Goal: Task Accomplishment & Management: Manage account settings

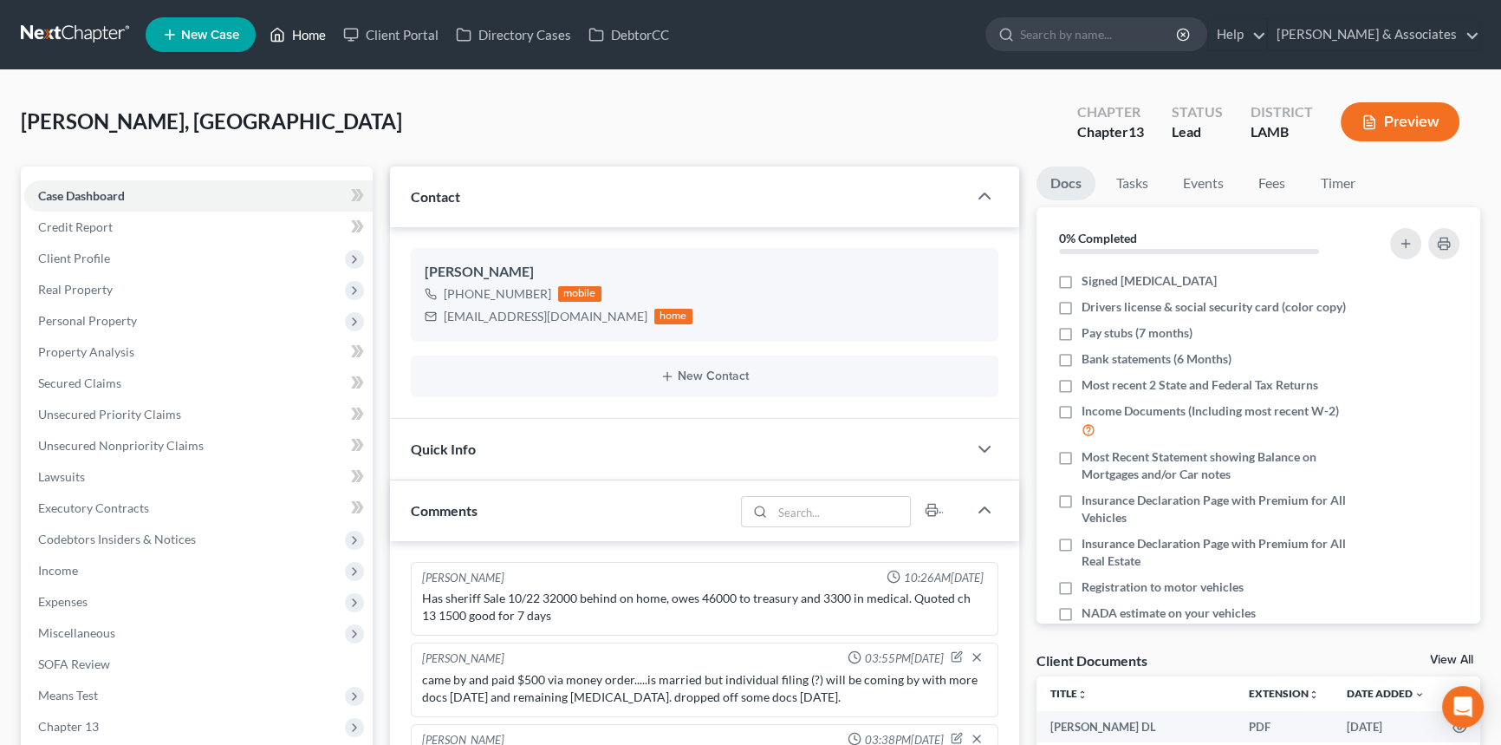
scroll to position [10, 0]
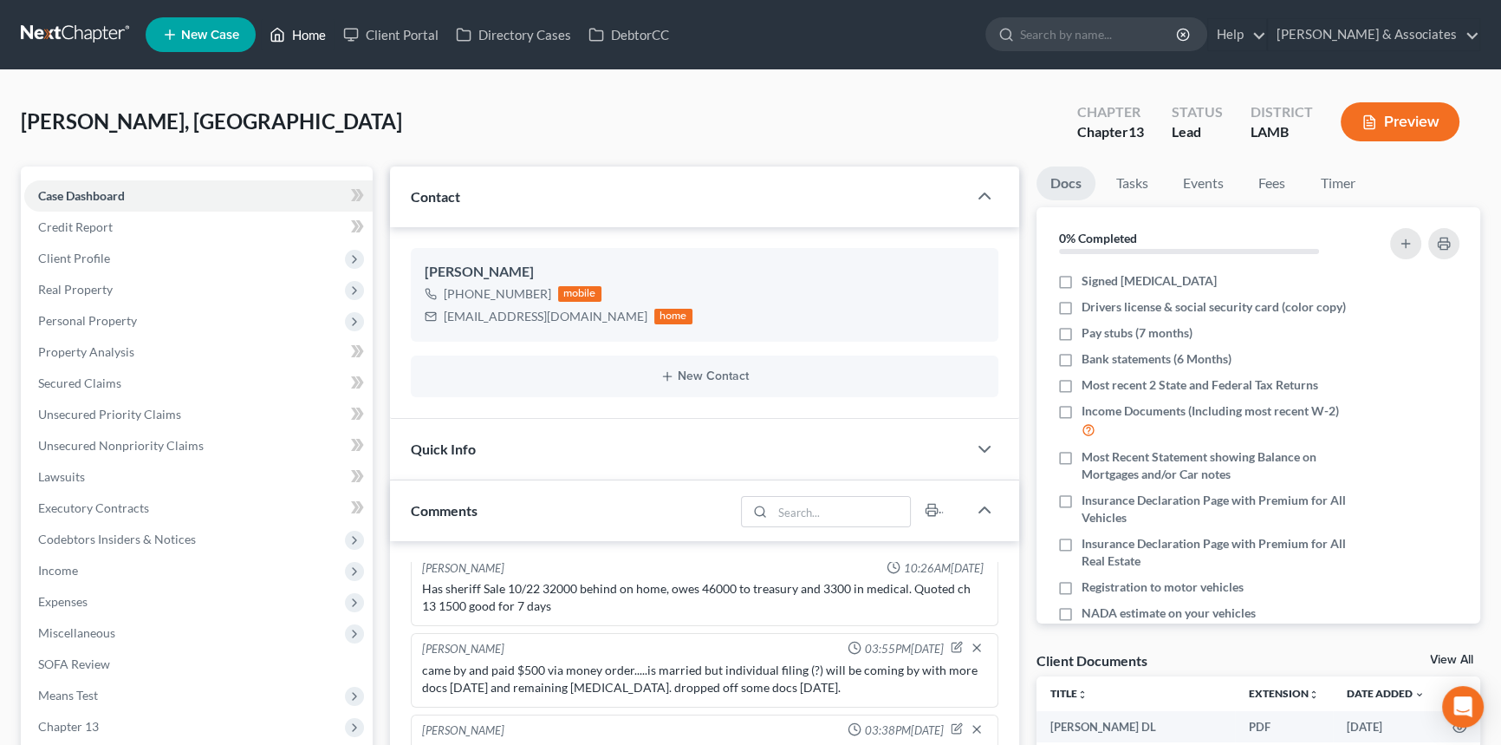
click at [277, 33] on icon at bounding box center [278, 34] width 16 height 21
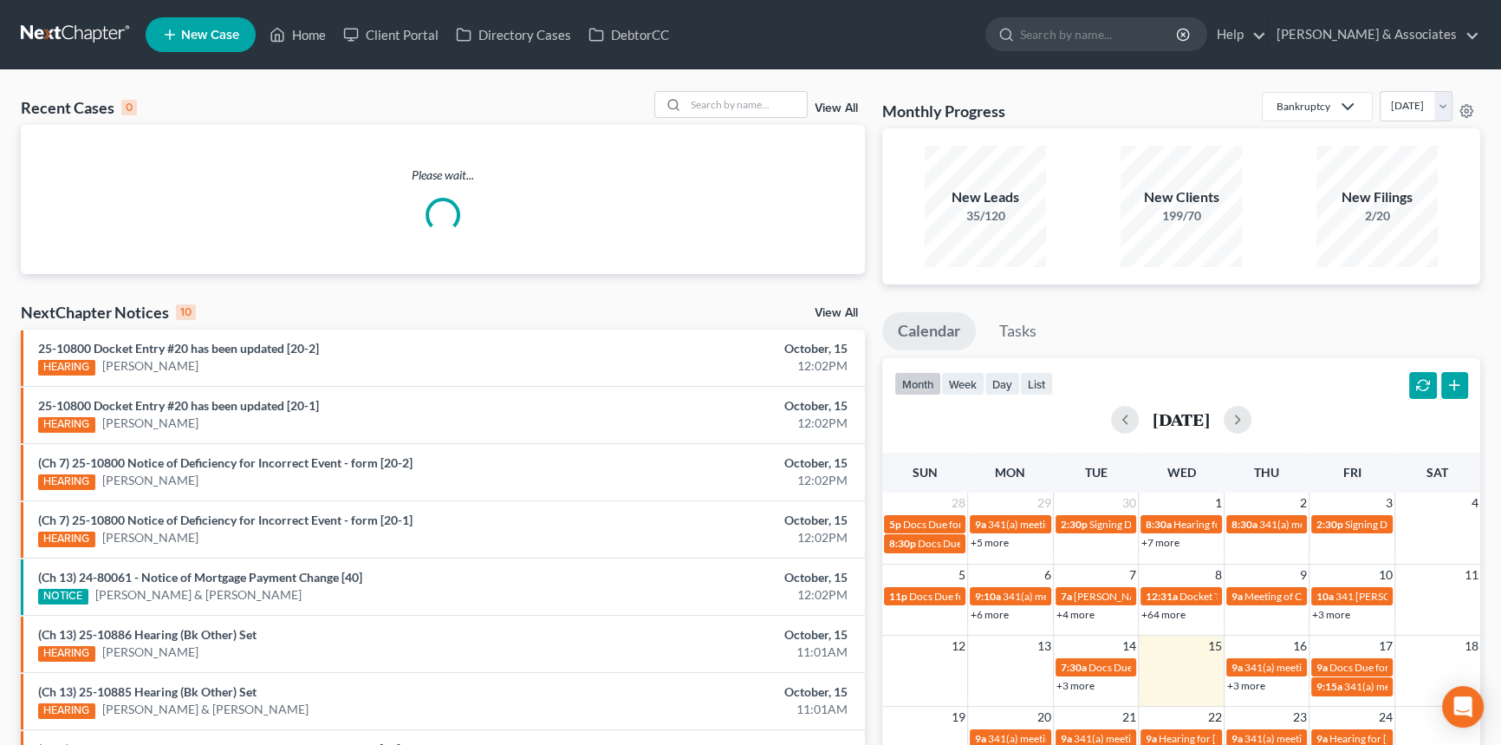
click at [775, 88] on div "Recent Cases 0 View All Please wait... NextChapter Notices 10 View All 25-10800…" at bounding box center [750, 520] width 1501 height 900
click at [757, 109] on input "search" at bounding box center [746, 104] width 121 height 25
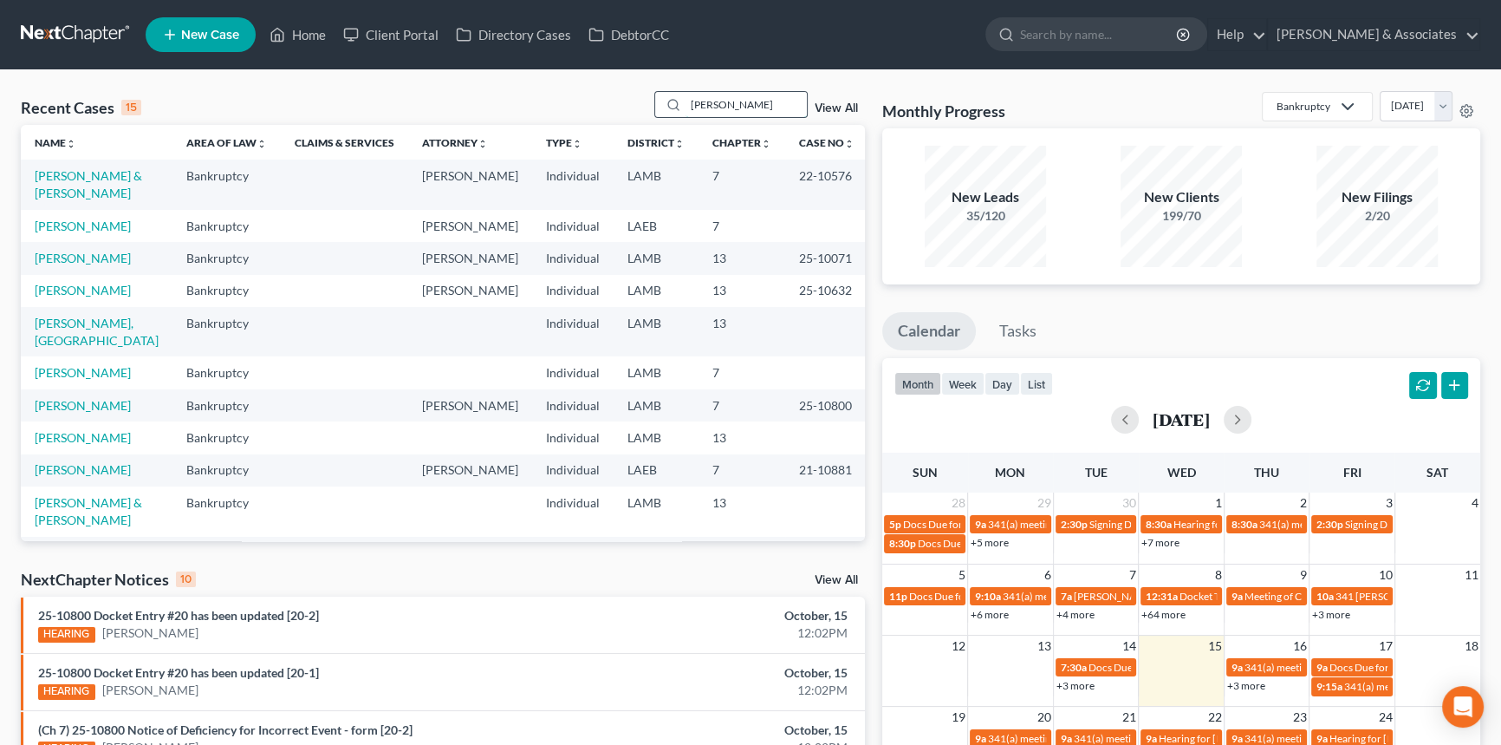
type input "franklin"
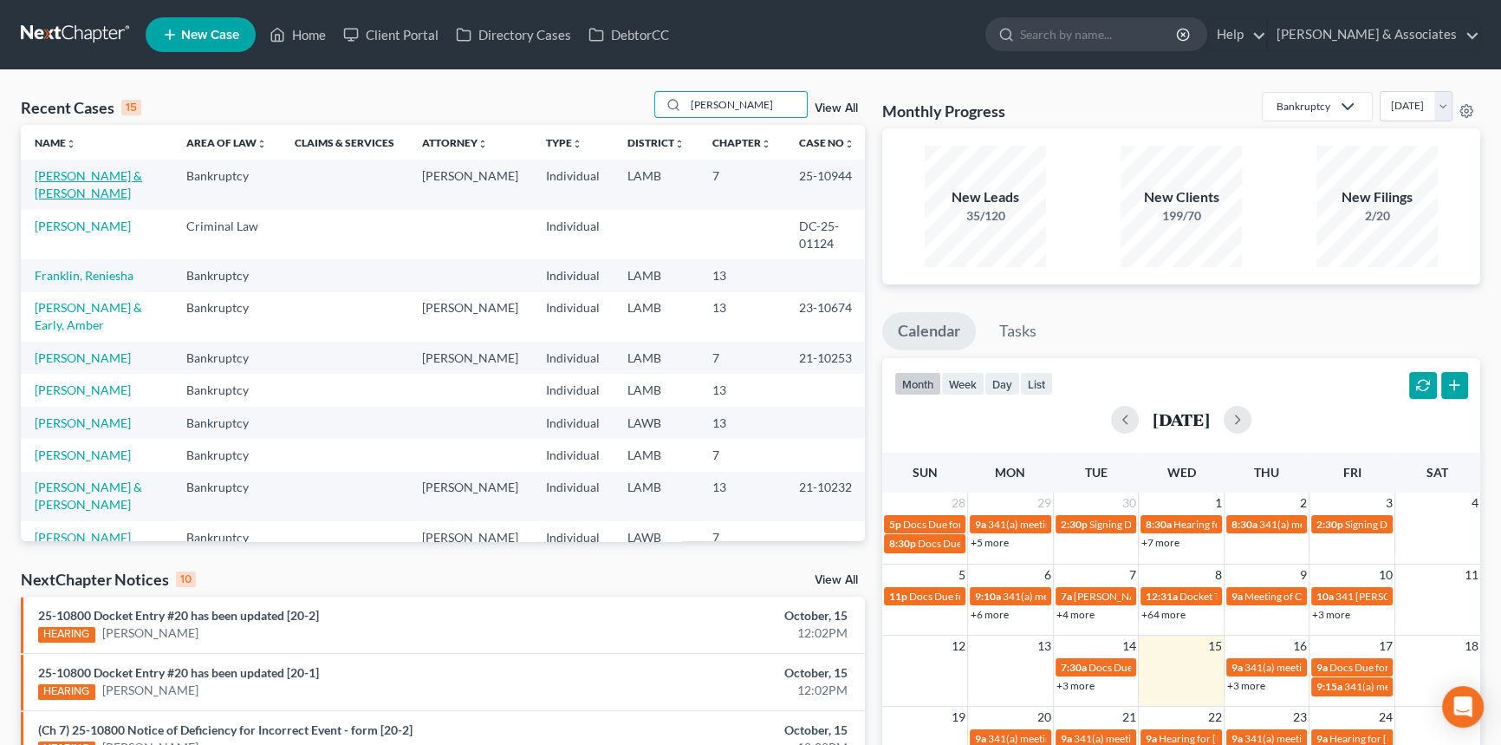
click at [55, 190] on link "[PERSON_NAME] & [PERSON_NAME]" at bounding box center [88, 184] width 107 height 32
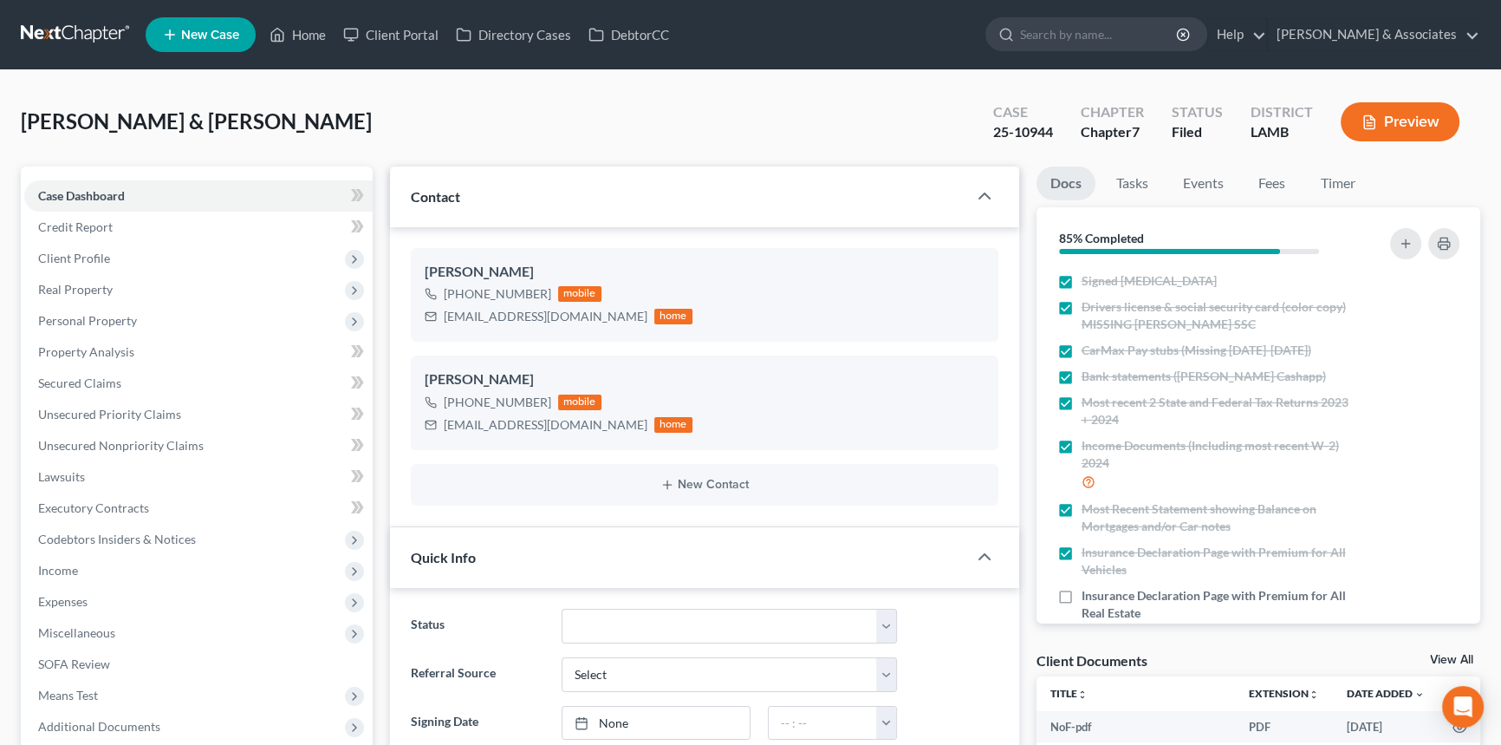
scroll to position [438, 0]
click at [1280, 179] on link "Fees" at bounding box center [1272, 183] width 55 height 34
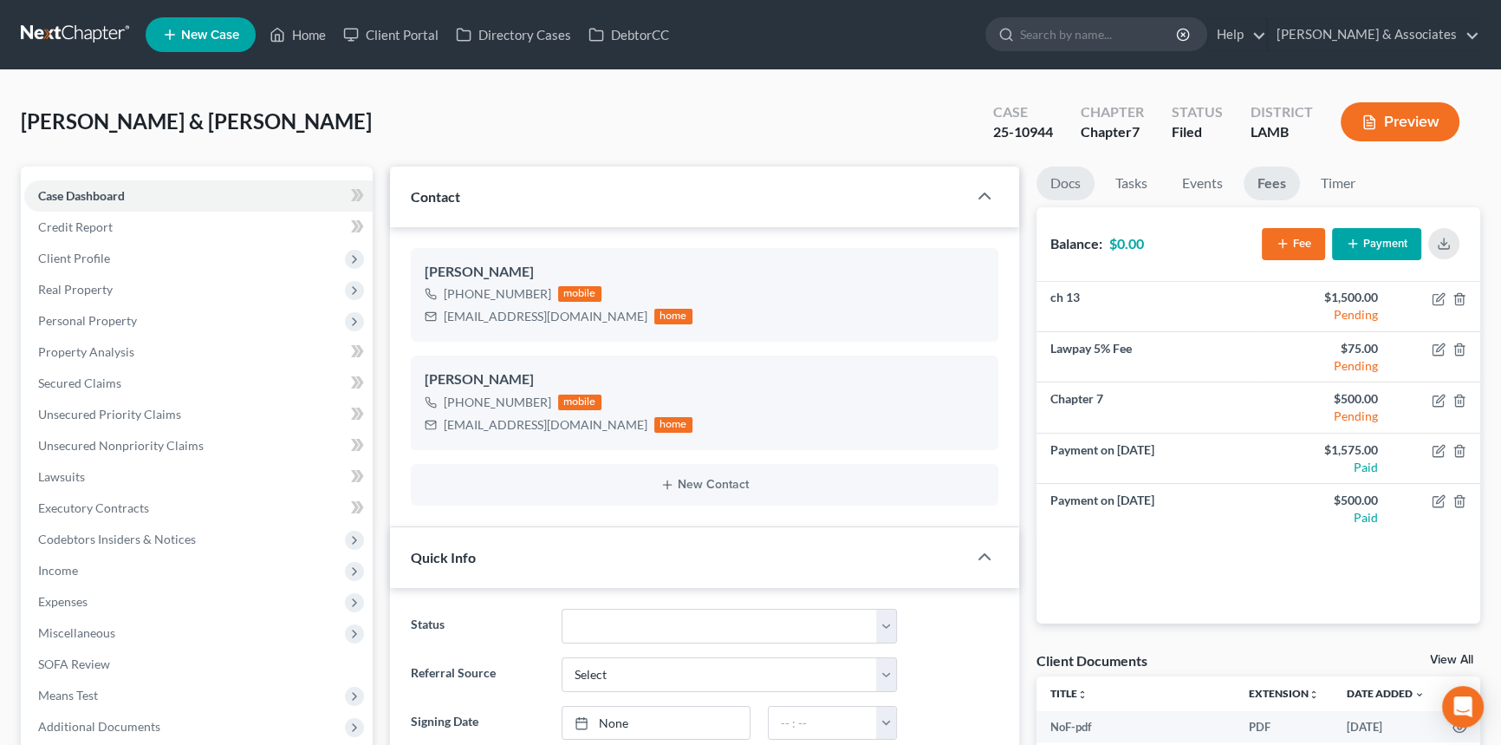
click at [1081, 177] on link "Docs" at bounding box center [1066, 183] width 58 height 34
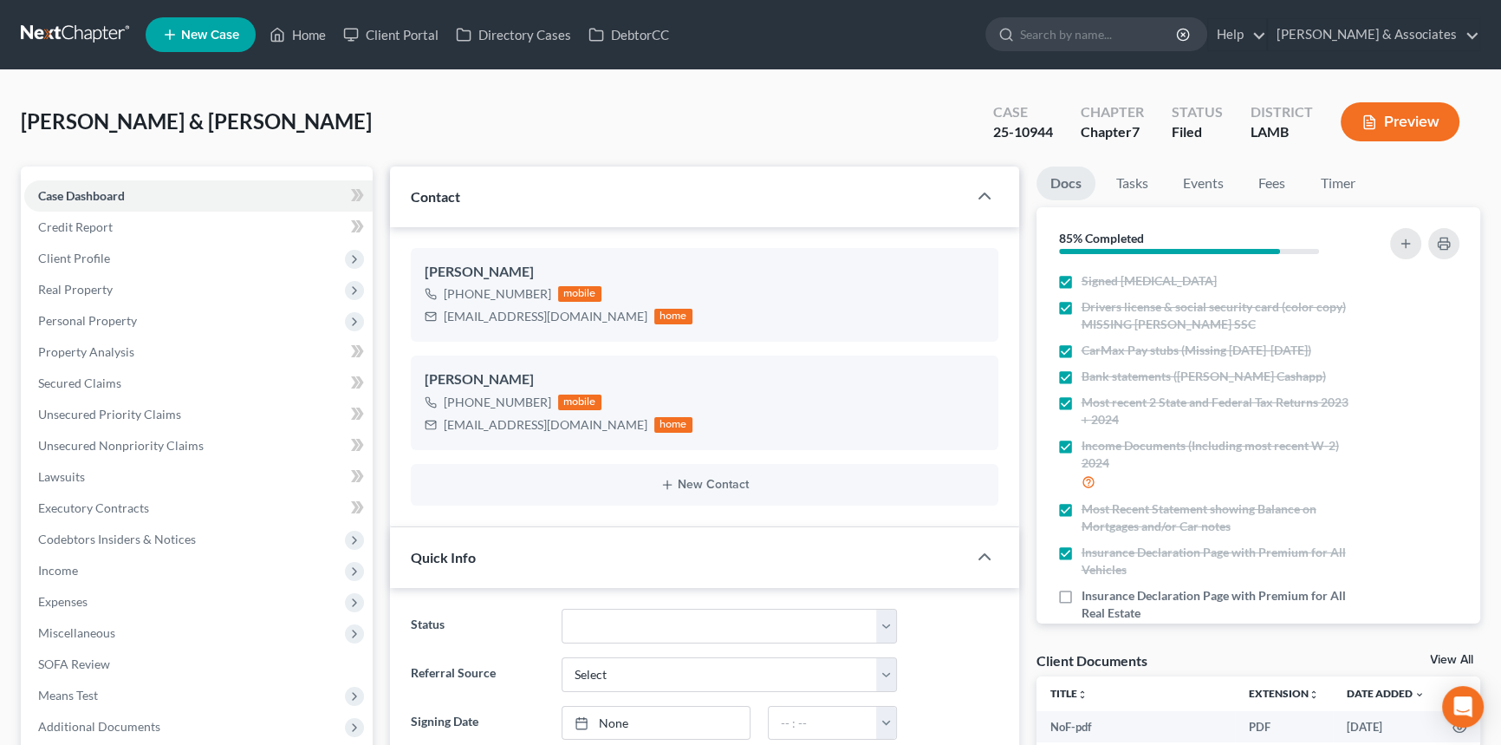
click at [1082, 599] on label "Insurance Declaration Page with Premium for All Real Estate" at bounding box center [1218, 604] width 273 height 35
click at [1089, 598] on input "Insurance Declaration Page with Premium for All Real Estate" at bounding box center [1094, 592] width 11 height 11
checkbox input "true"
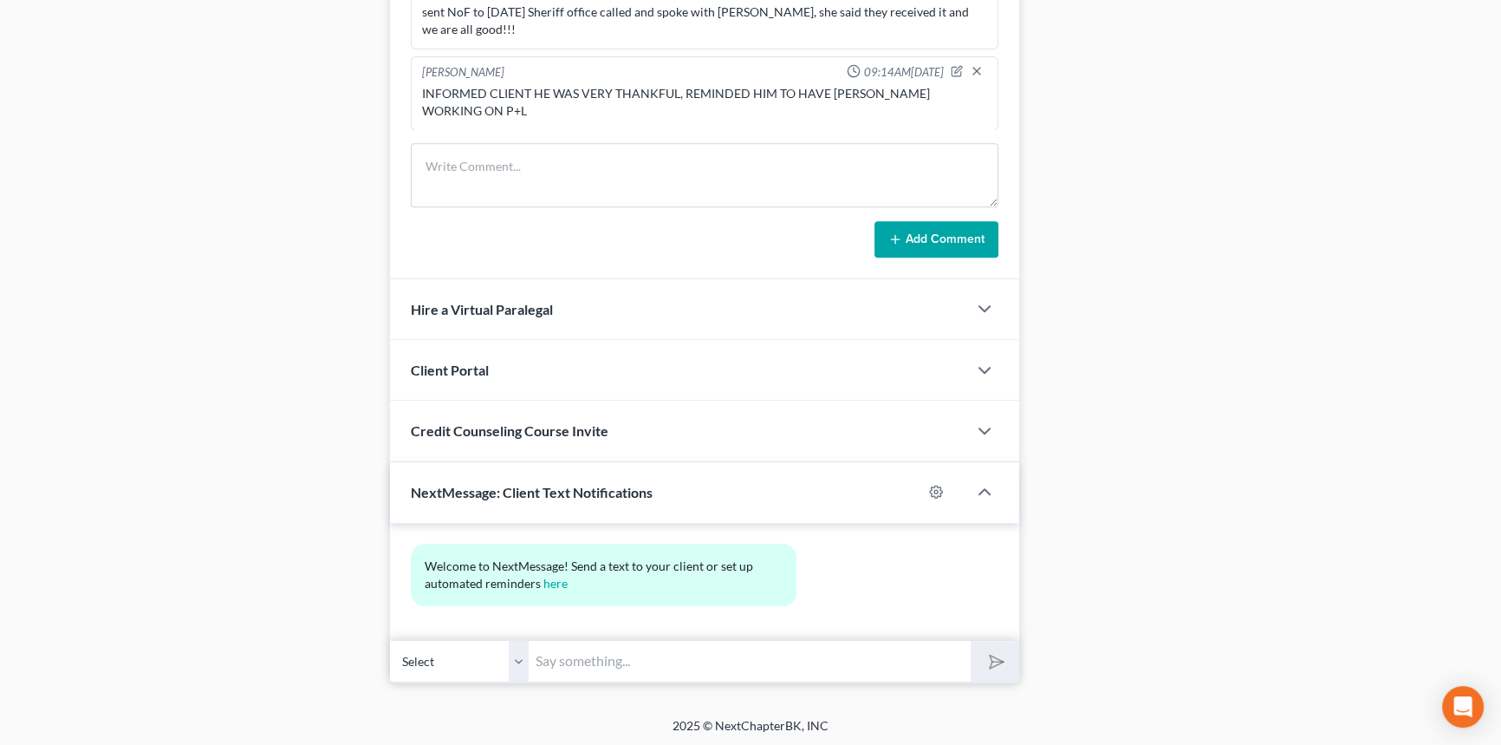
scroll to position [0, 0]
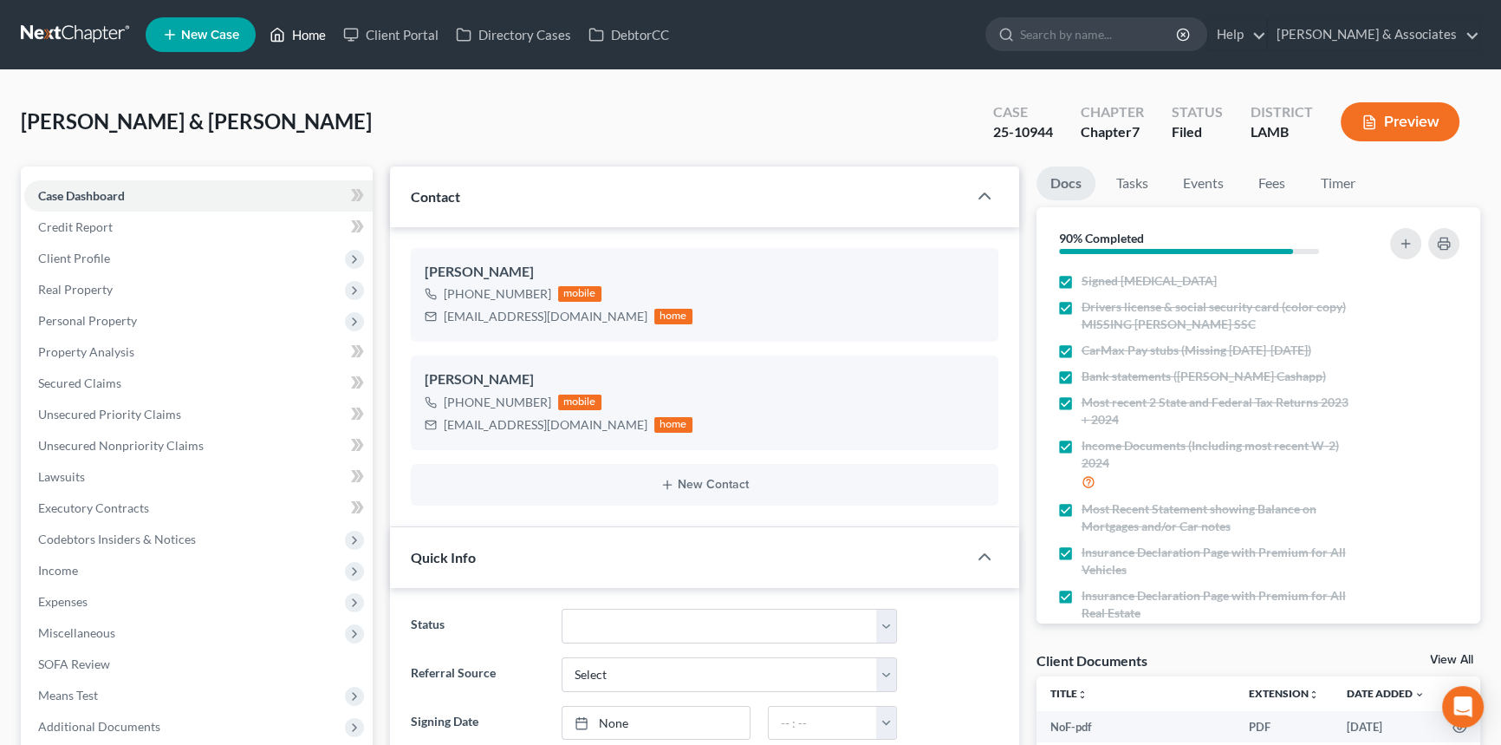
click at [295, 36] on link "Home" at bounding box center [298, 34] width 74 height 31
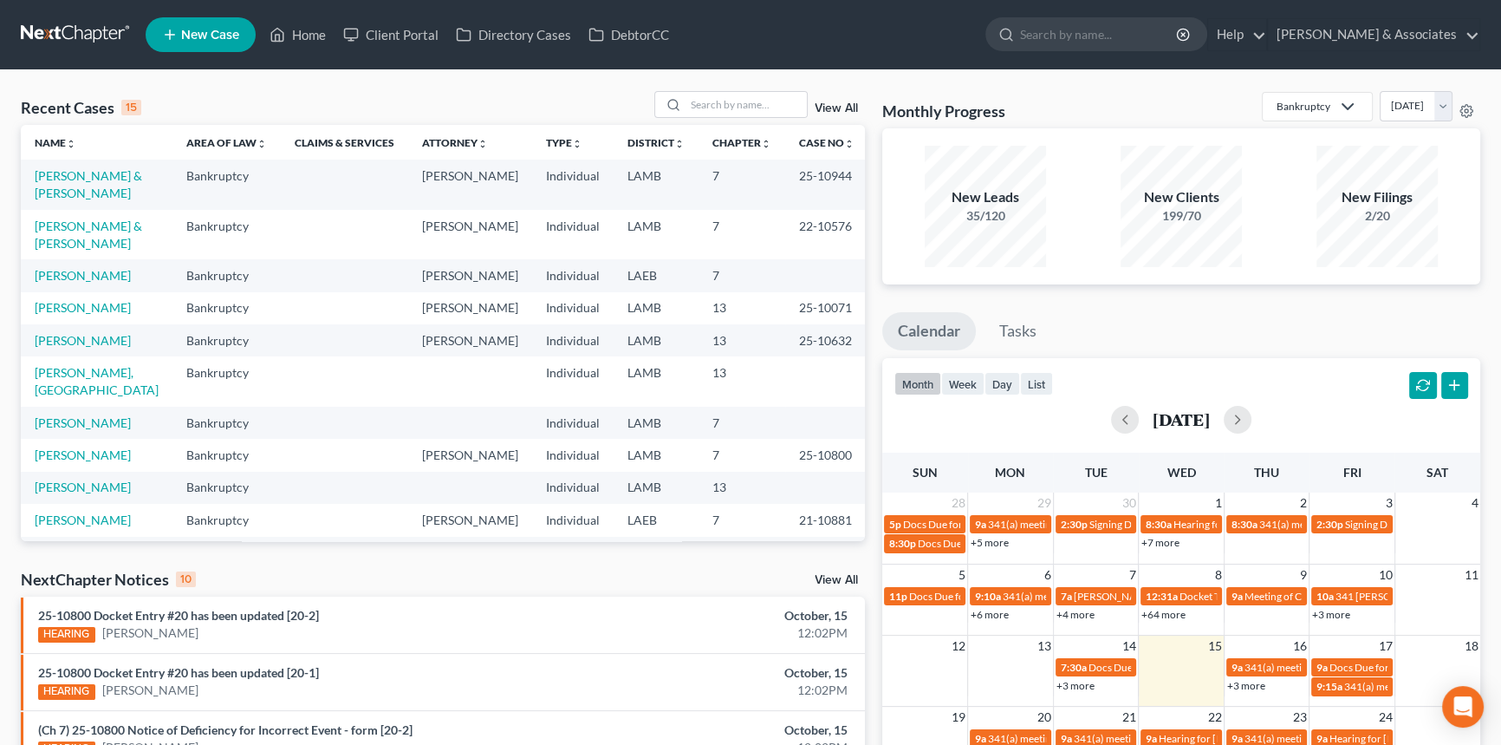
click at [814, 102] on div "View All" at bounding box center [760, 104] width 212 height 27
click at [836, 109] on link "View All" at bounding box center [836, 108] width 43 height 12
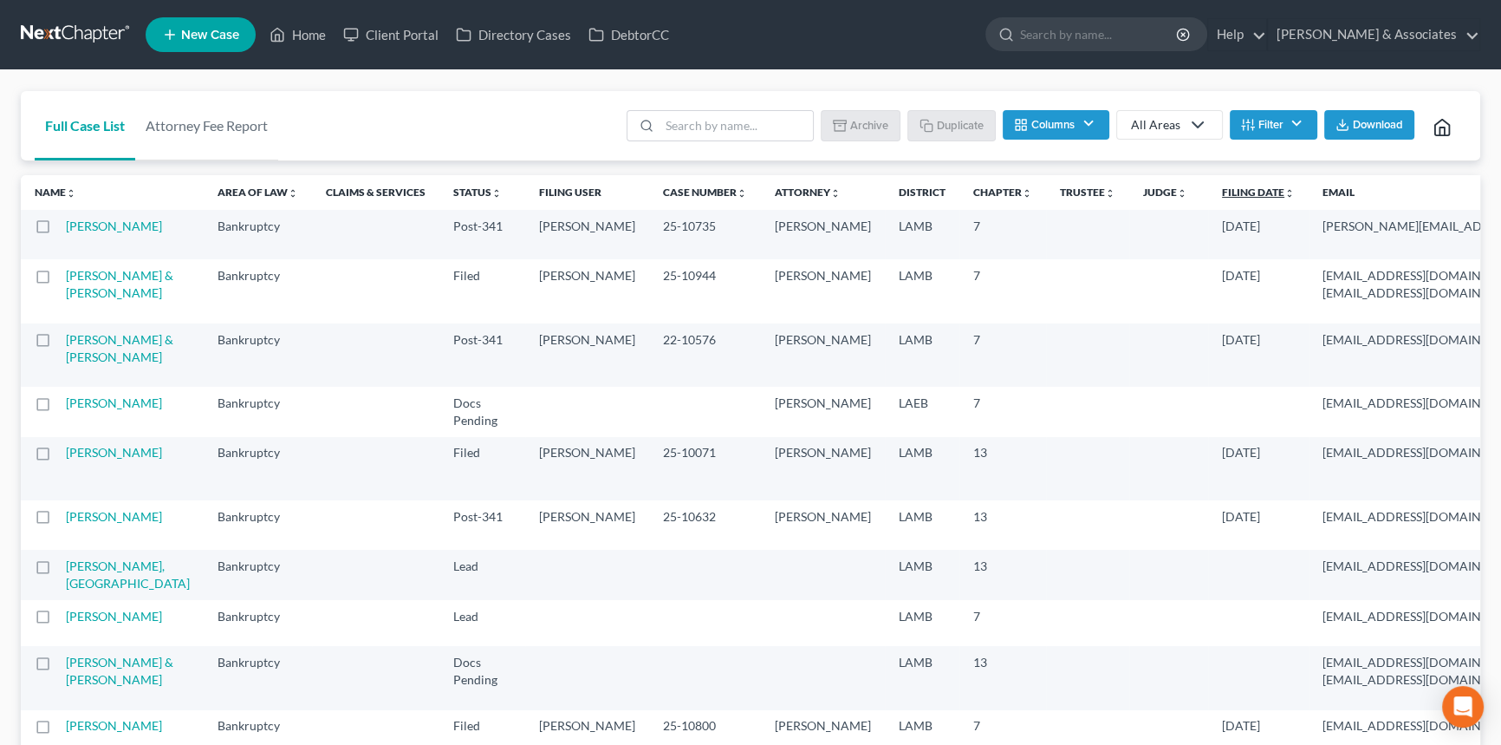
click at [1222, 188] on link "Filing Date unfold_more expand_more expand_less" at bounding box center [1258, 192] width 73 height 13
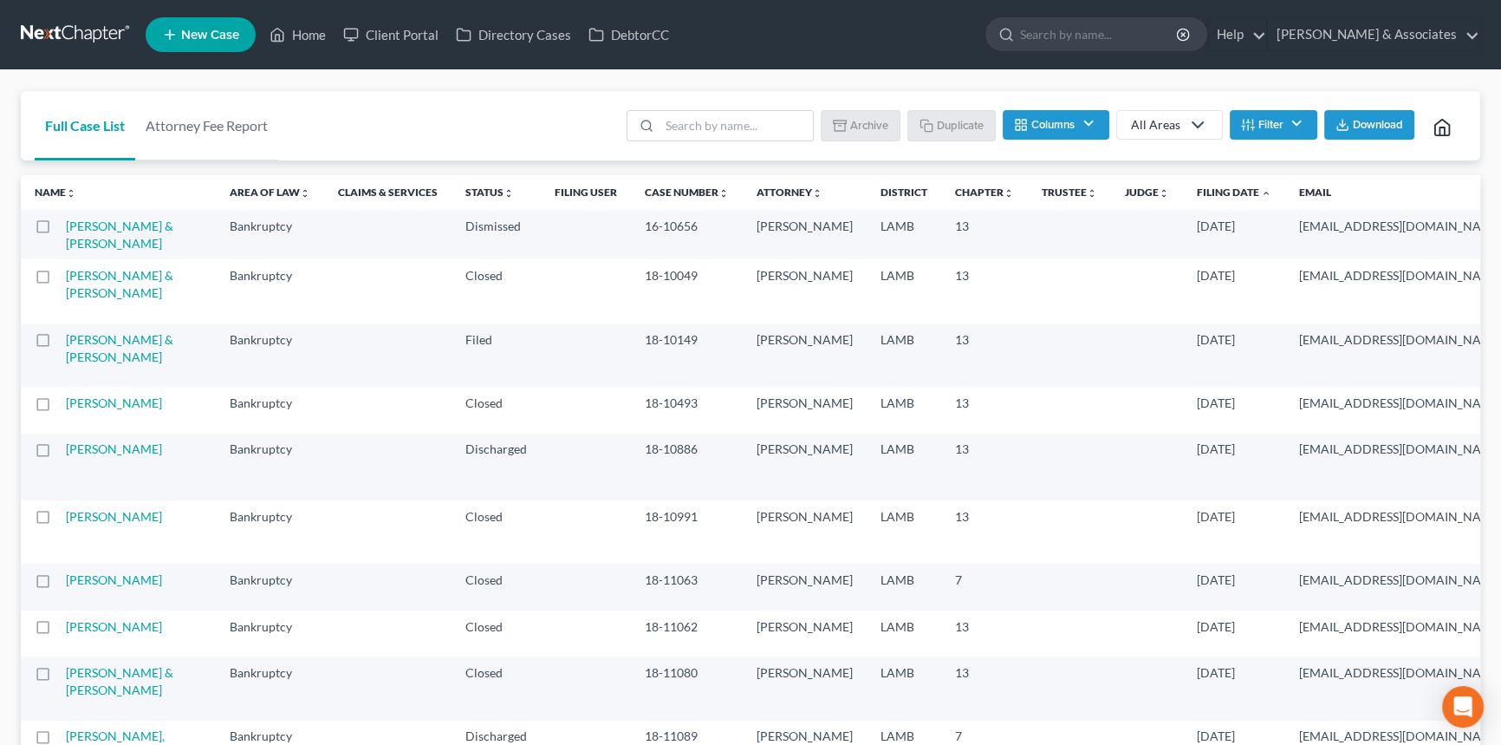
click at [1183, 199] on th "Filing Date unfold_more expand_more expand_less" at bounding box center [1234, 192] width 102 height 35
click at [1197, 197] on link "Filing Date unfold_more expand_more expand_less" at bounding box center [1234, 192] width 75 height 13
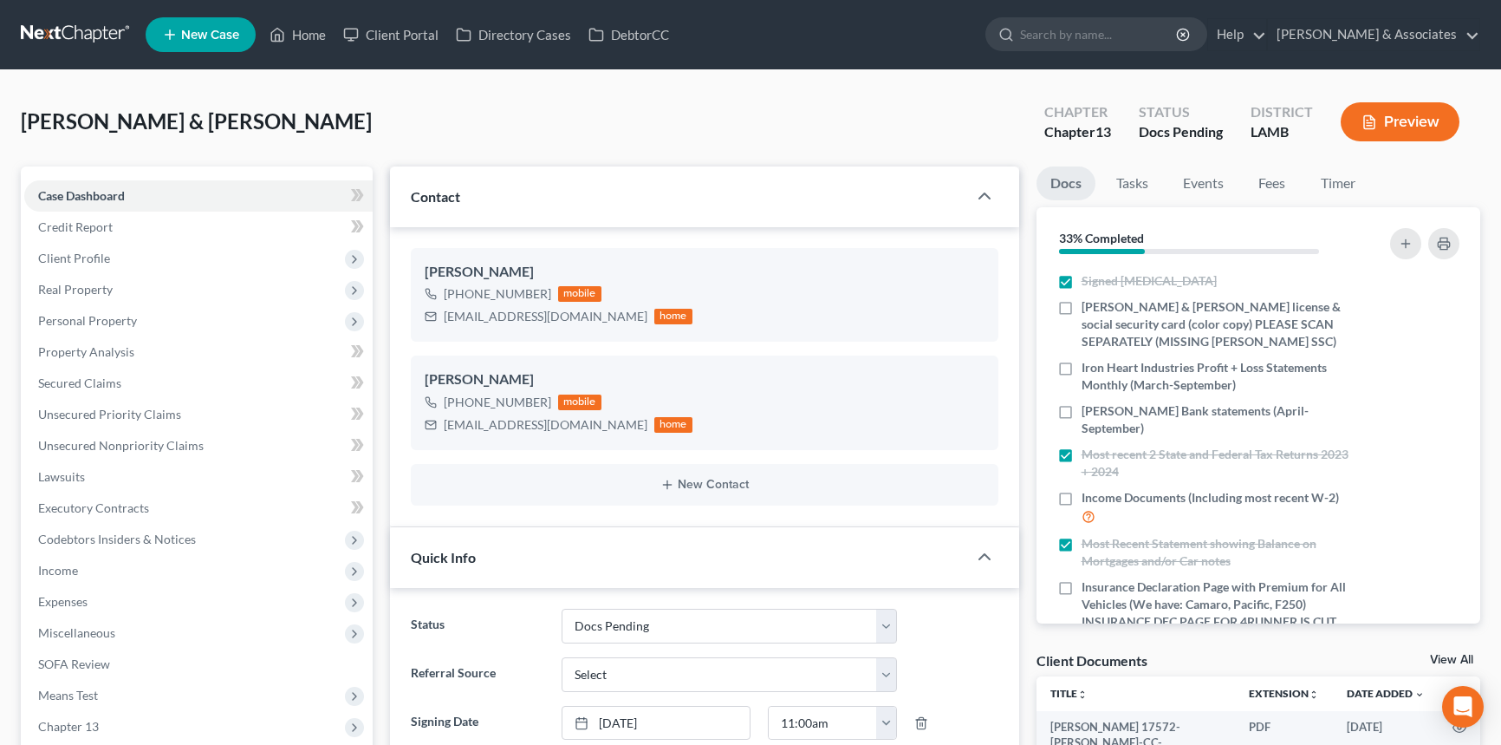
select select "6"
click at [1082, 310] on label "[PERSON_NAME] & [PERSON_NAME] license & social security card (color copy) PLEAS…" at bounding box center [1218, 324] width 273 height 52
click at [1089, 309] on input "[PERSON_NAME] & [PERSON_NAME] license & social security card (color copy) PLEAS…" at bounding box center [1094, 303] width 11 height 11
checkbox input "true"
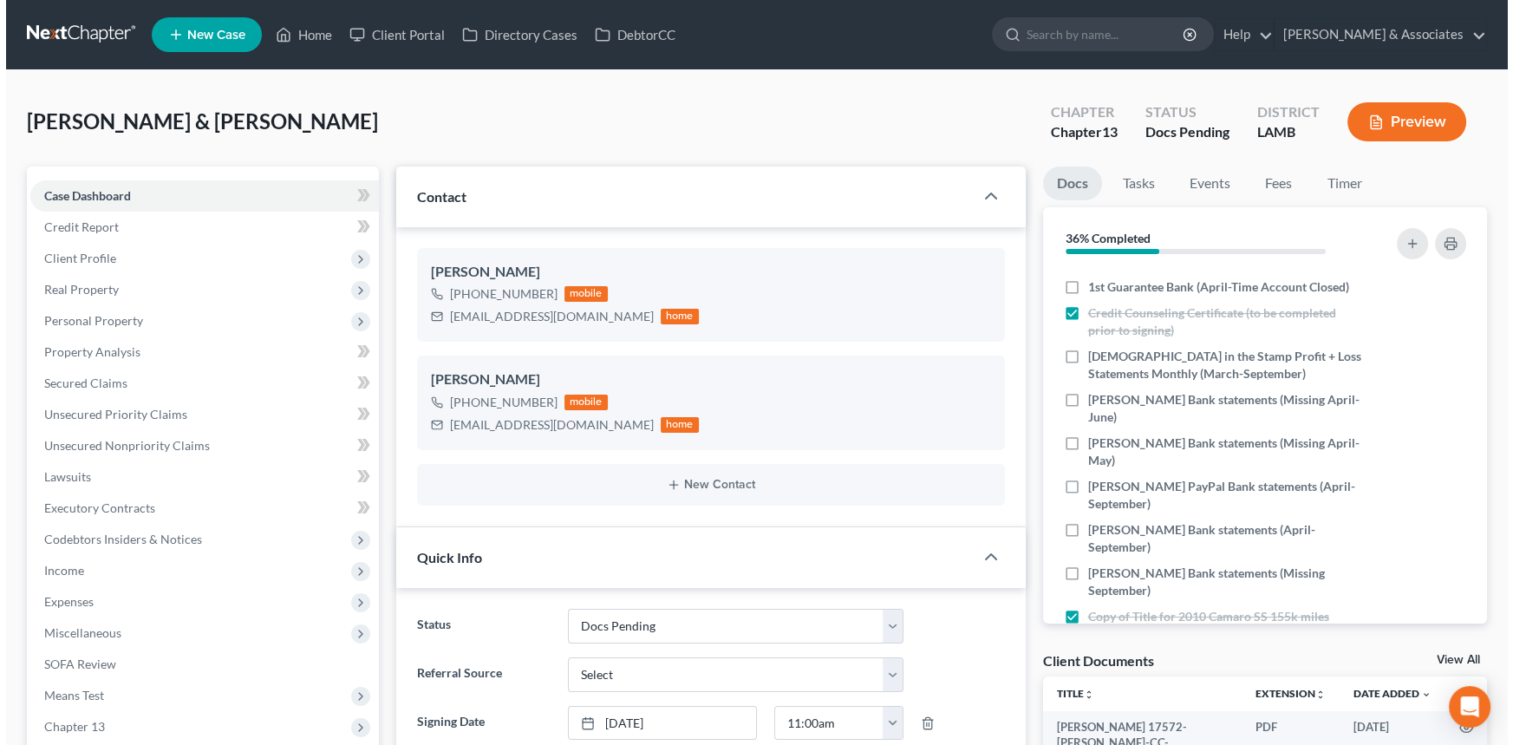
scroll to position [704, 0]
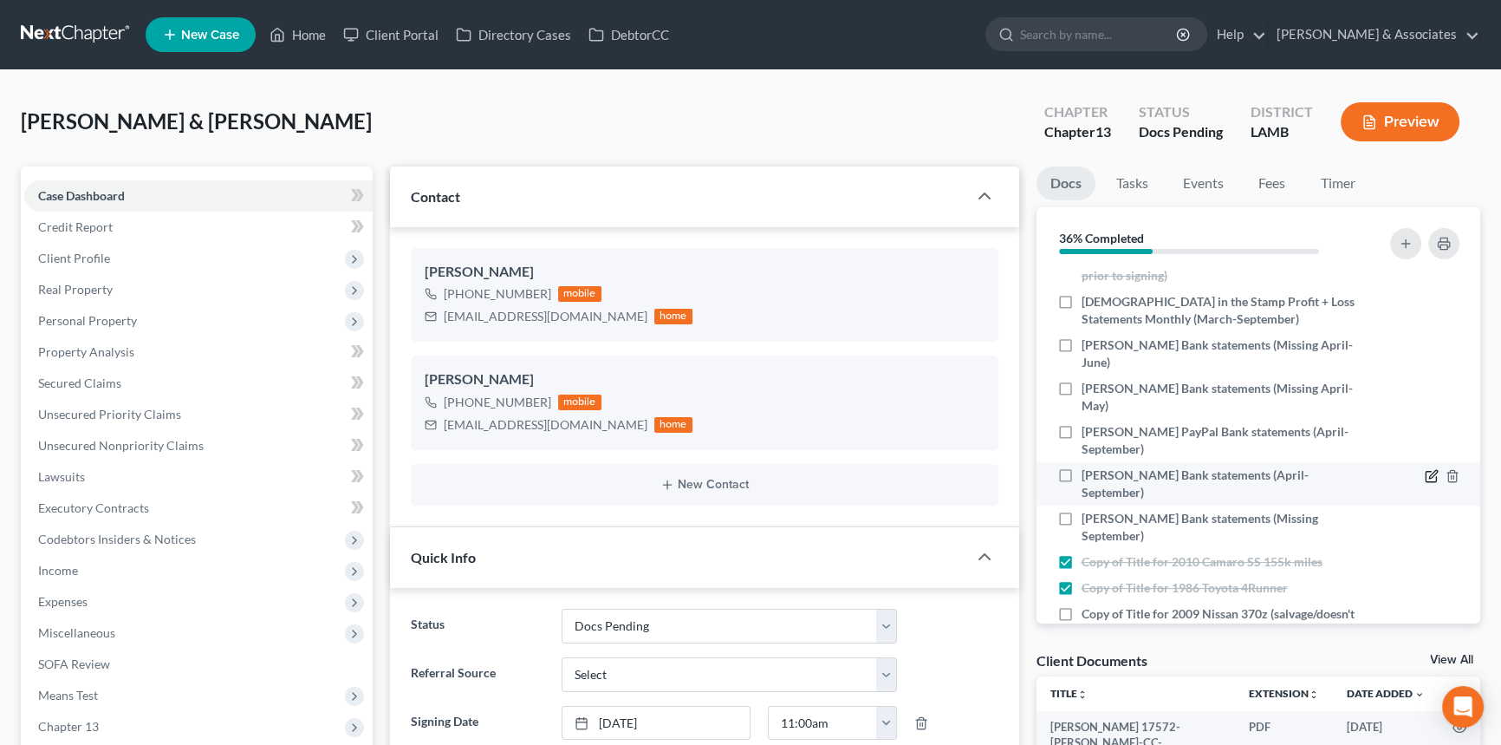
click at [1425, 471] on icon "button" at bounding box center [1432, 476] width 14 height 14
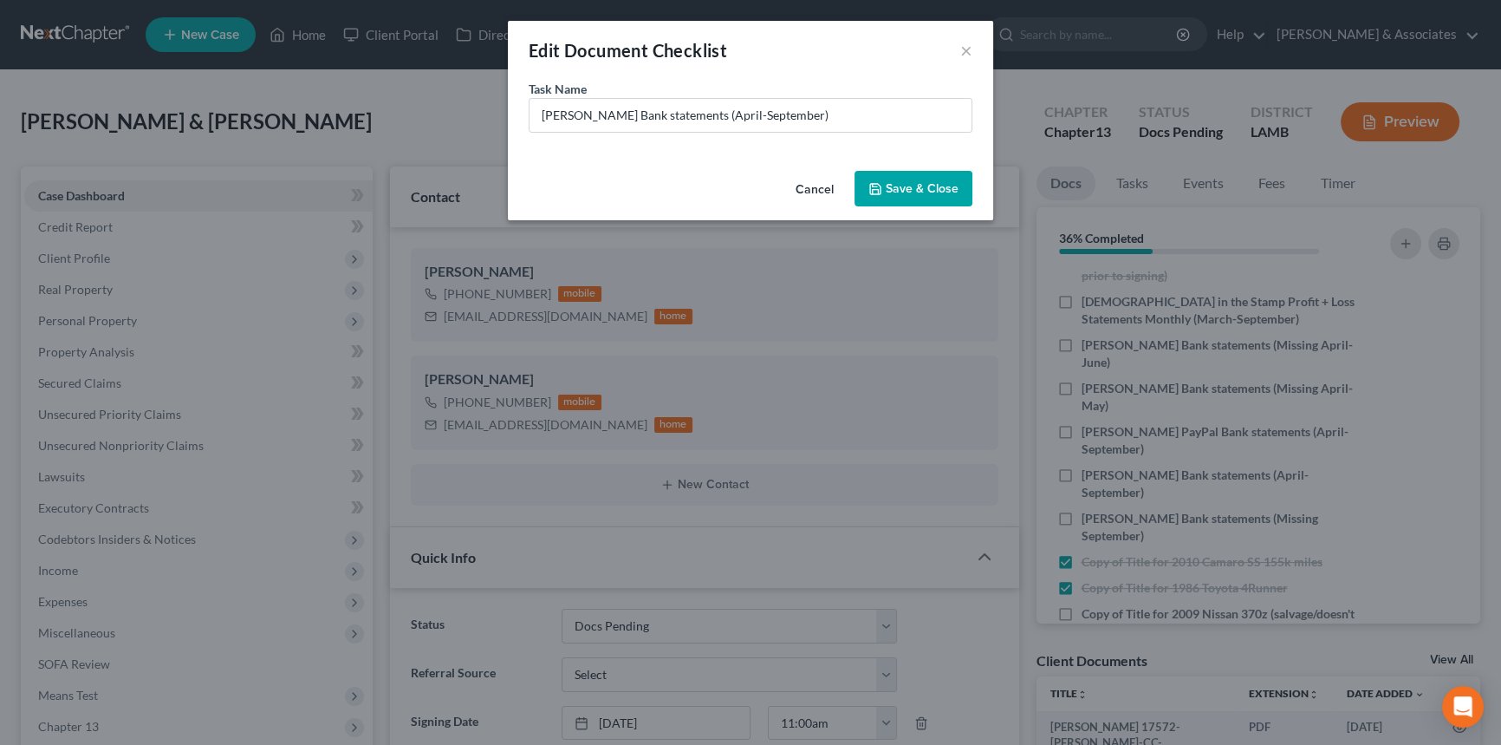
scroll to position [496, 0]
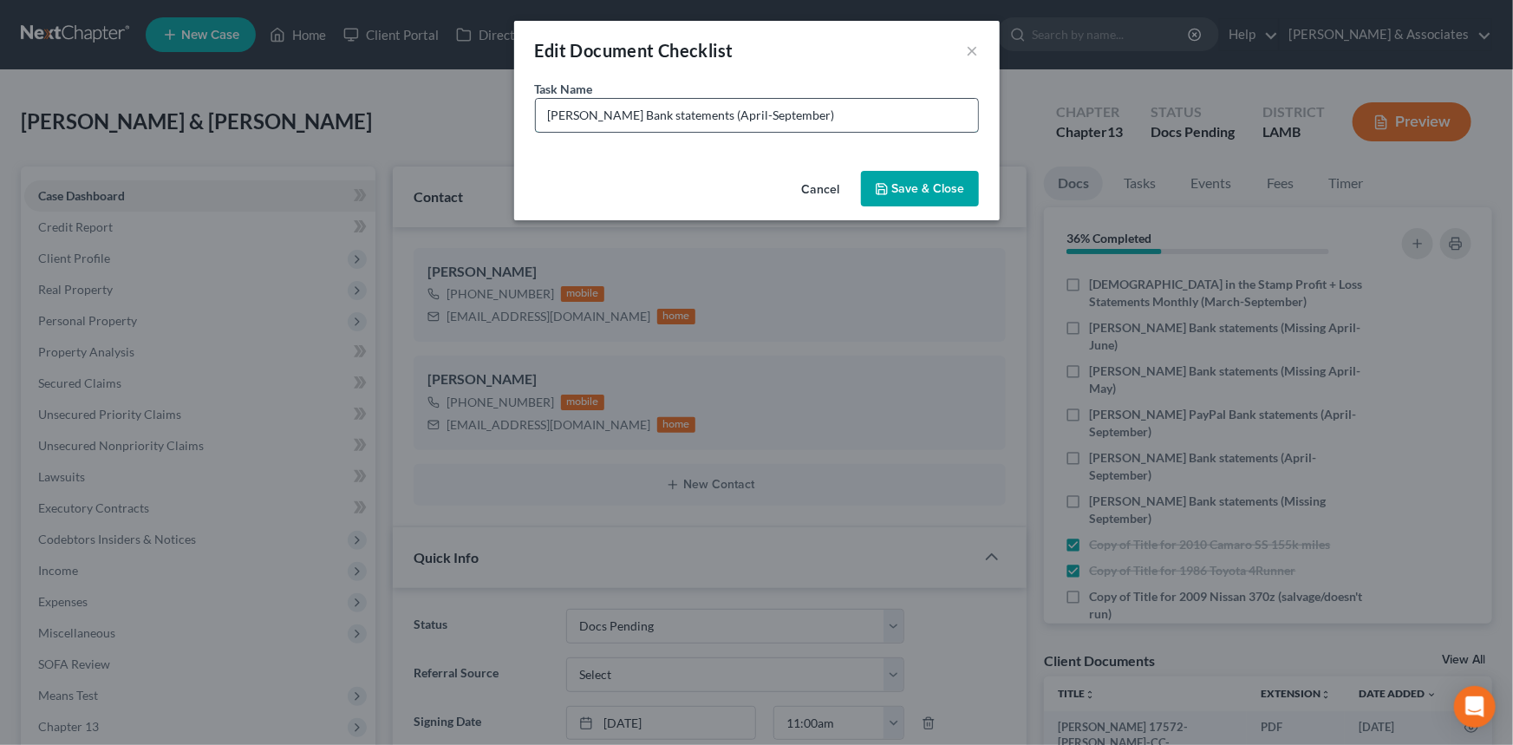
click at [745, 112] on input "[PERSON_NAME] Bank statements (April-September)" at bounding box center [757, 115] width 442 height 33
type input "[PERSON_NAME] Bank statements (Missing September)"
click at [882, 186] on polyline "button" at bounding box center [880, 185] width 4 height 3
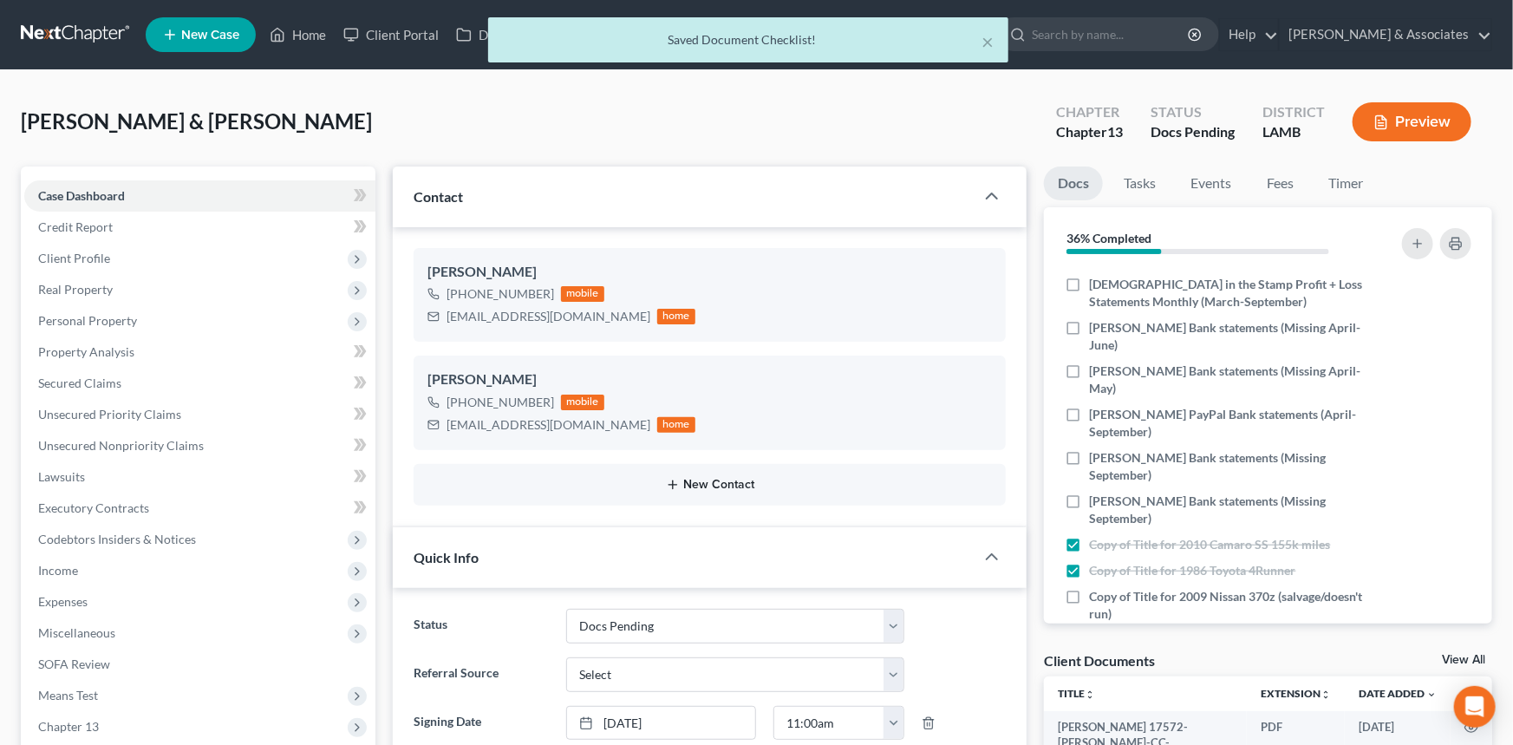
scroll to position [513, 0]
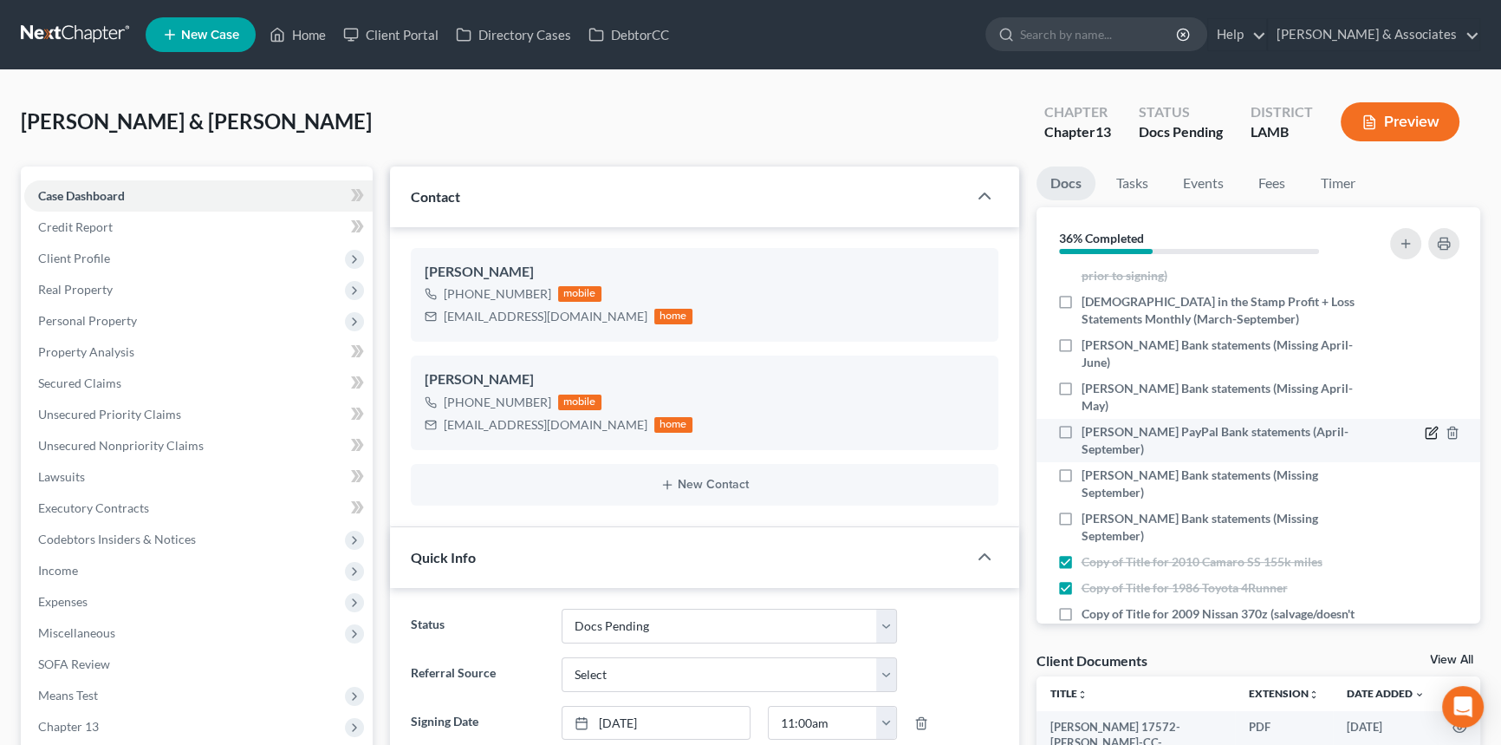
click at [1425, 426] on icon "button" at bounding box center [1432, 433] width 14 height 14
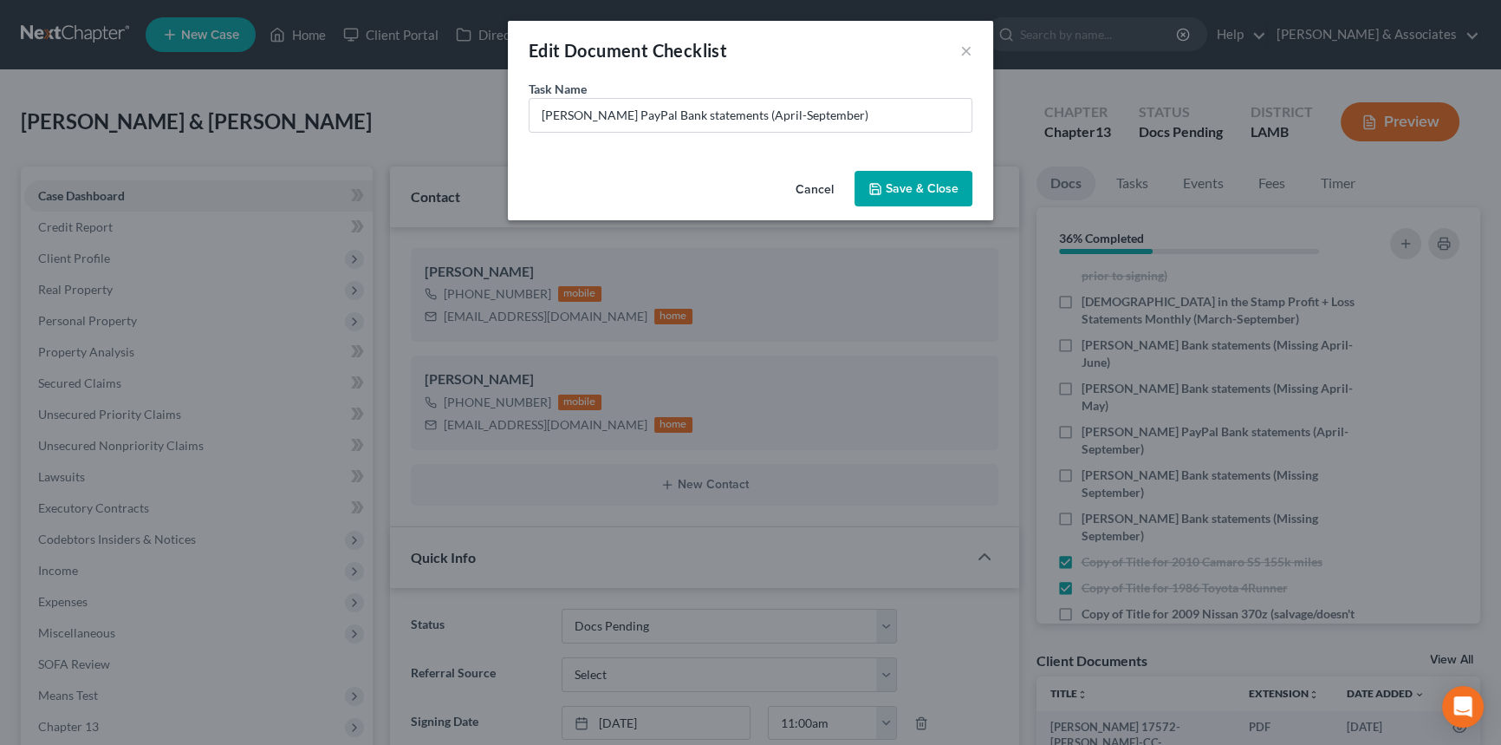
scroll to position [496, 0]
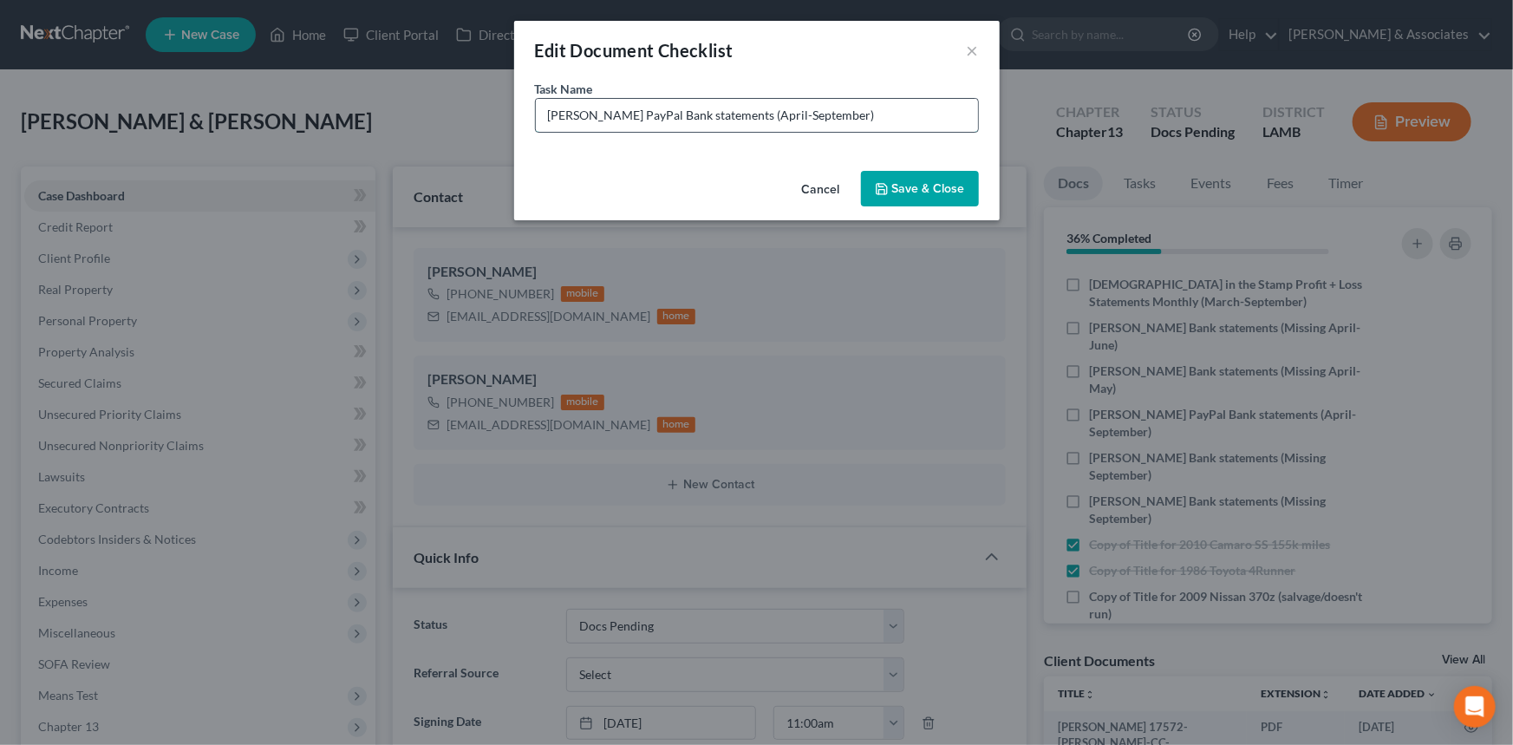
click at [754, 107] on input "[PERSON_NAME] PayPal Bank statements (April-September)" at bounding box center [757, 115] width 442 height 33
type input "[PERSON_NAME] PayPal Bank statements (Missing September)"
click at [926, 188] on button "Save & Close" at bounding box center [920, 189] width 118 height 36
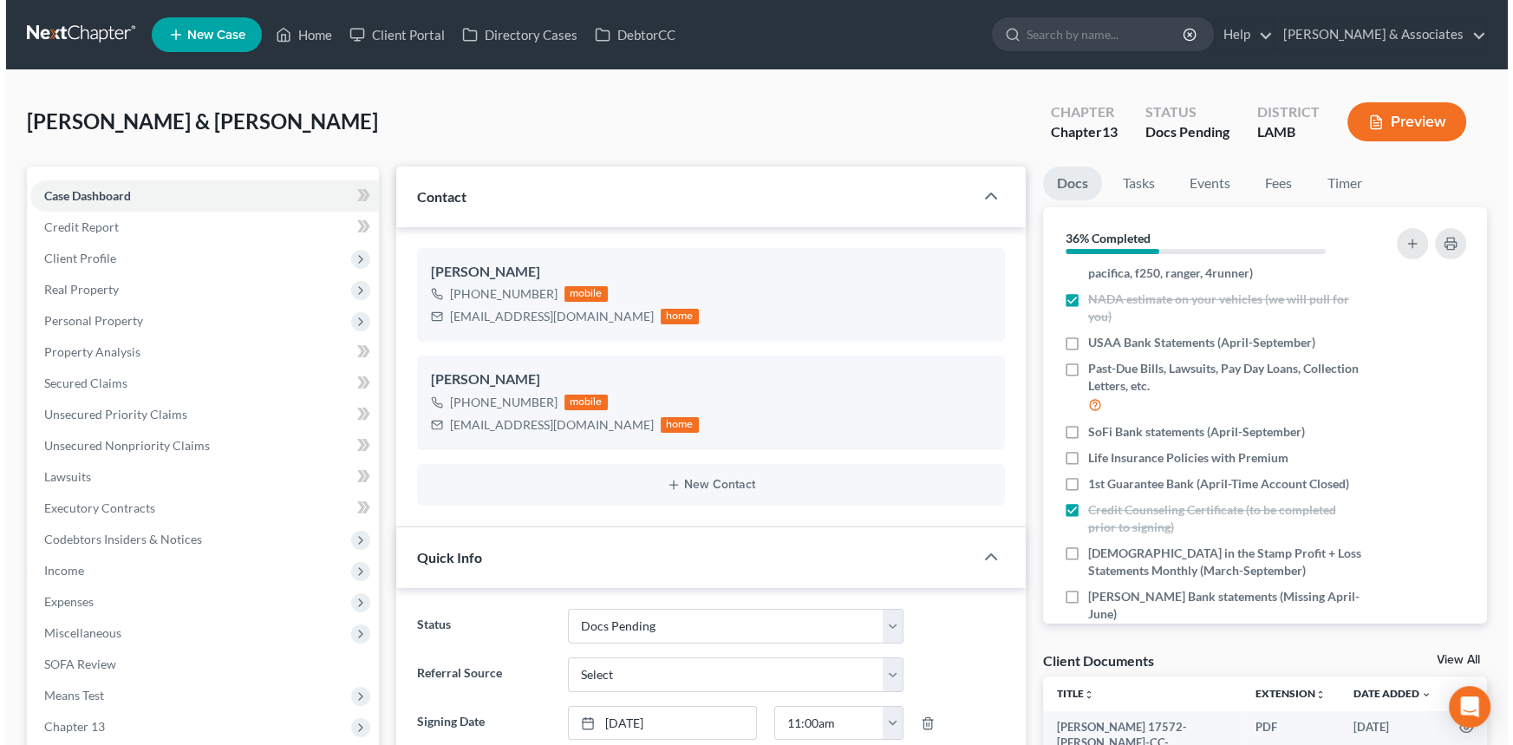
scroll to position [461, 0]
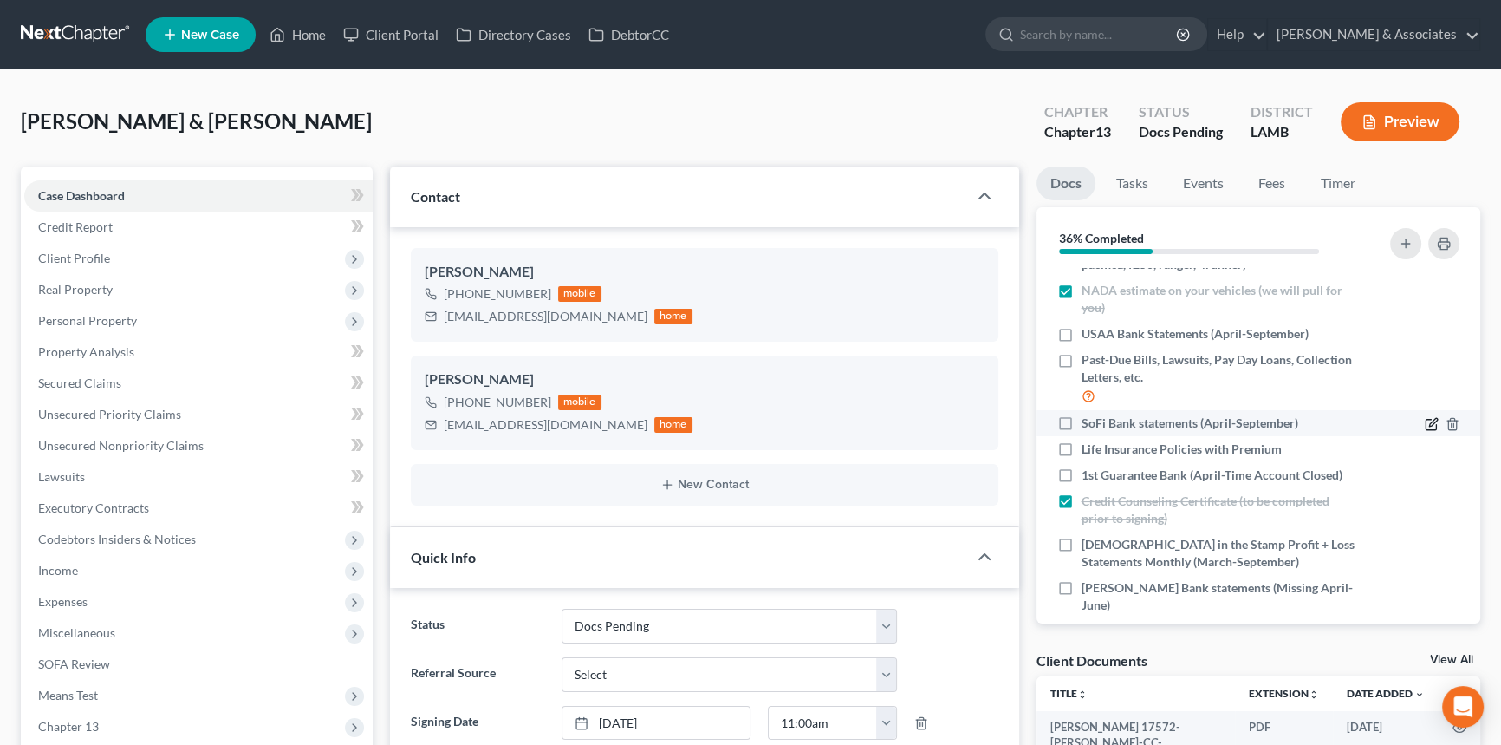
click at [1425, 417] on icon "button" at bounding box center [1432, 424] width 14 height 14
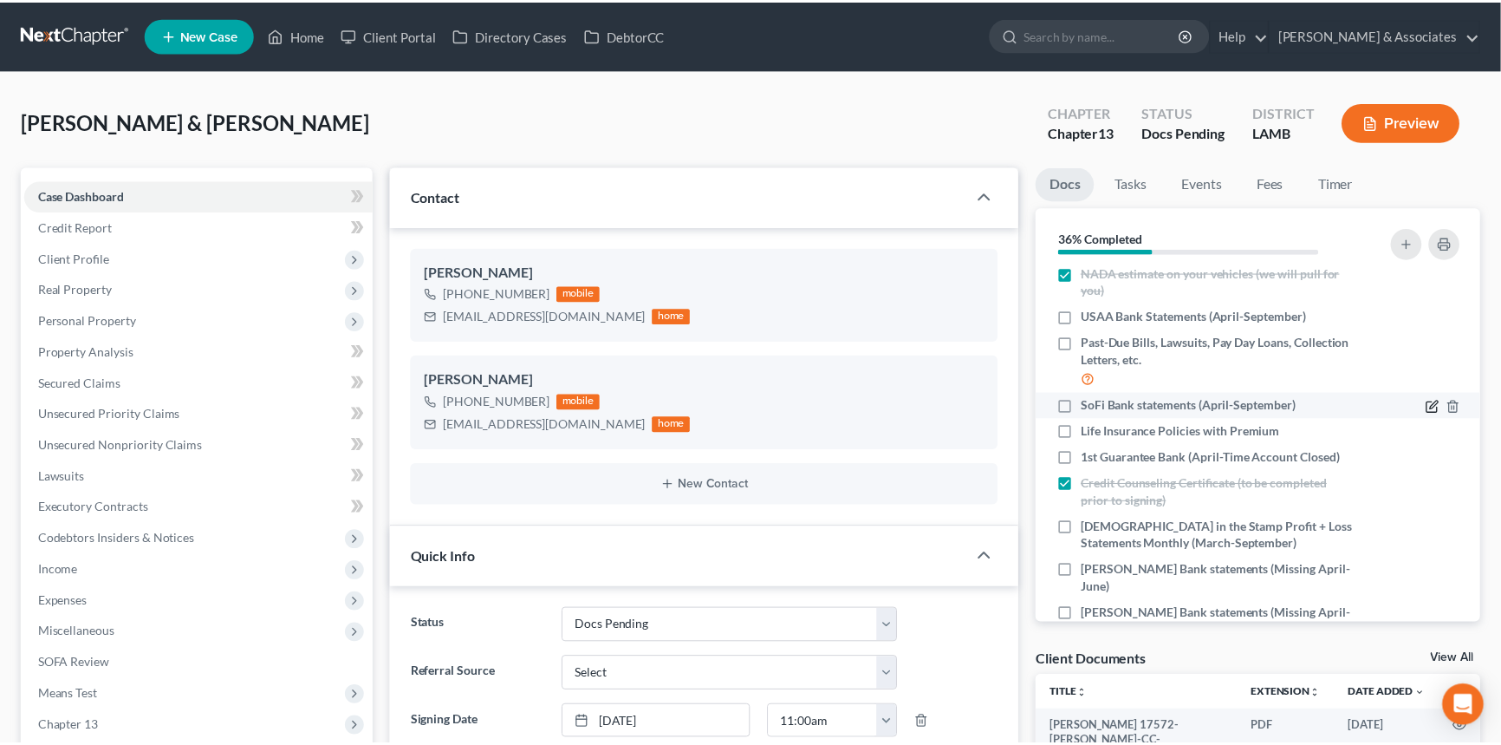
scroll to position [496, 0]
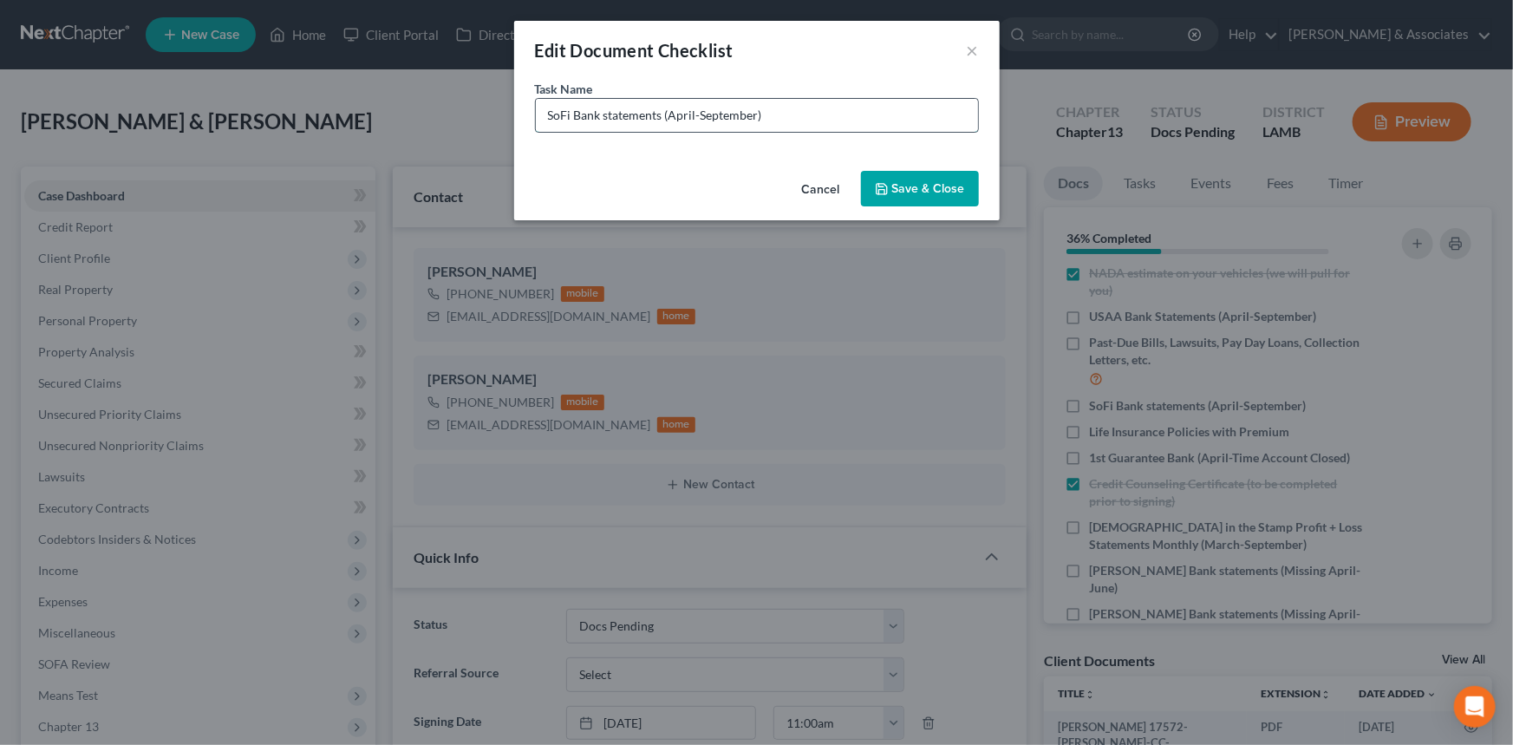
click at [699, 114] on input "SoFi Bank statements (April-September)" at bounding box center [757, 115] width 442 height 33
type input "SoFi Bank statements (Missing September)"
click at [915, 205] on button "Save & Close" at bounding box center [920, 189] width 118 height 36
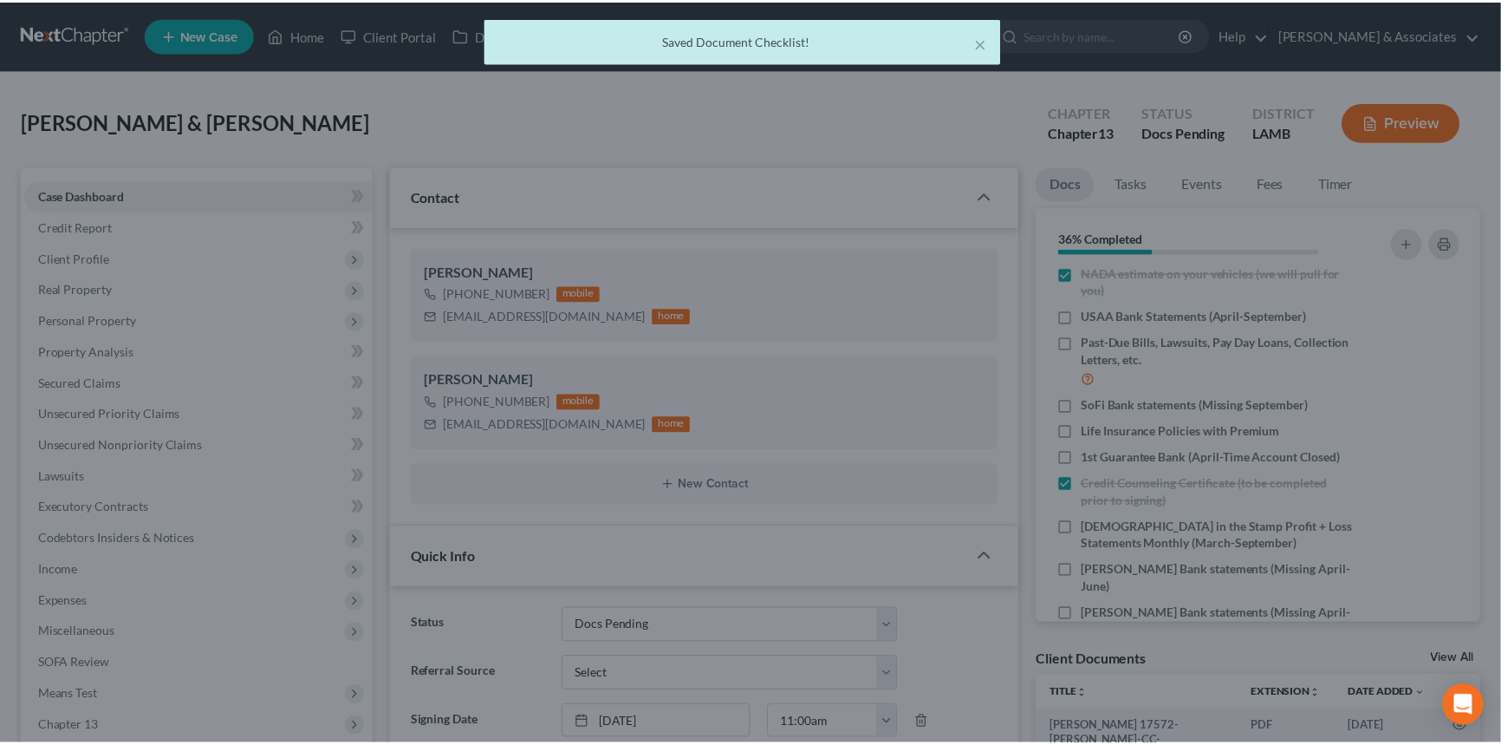
scroll to position [513, 0]
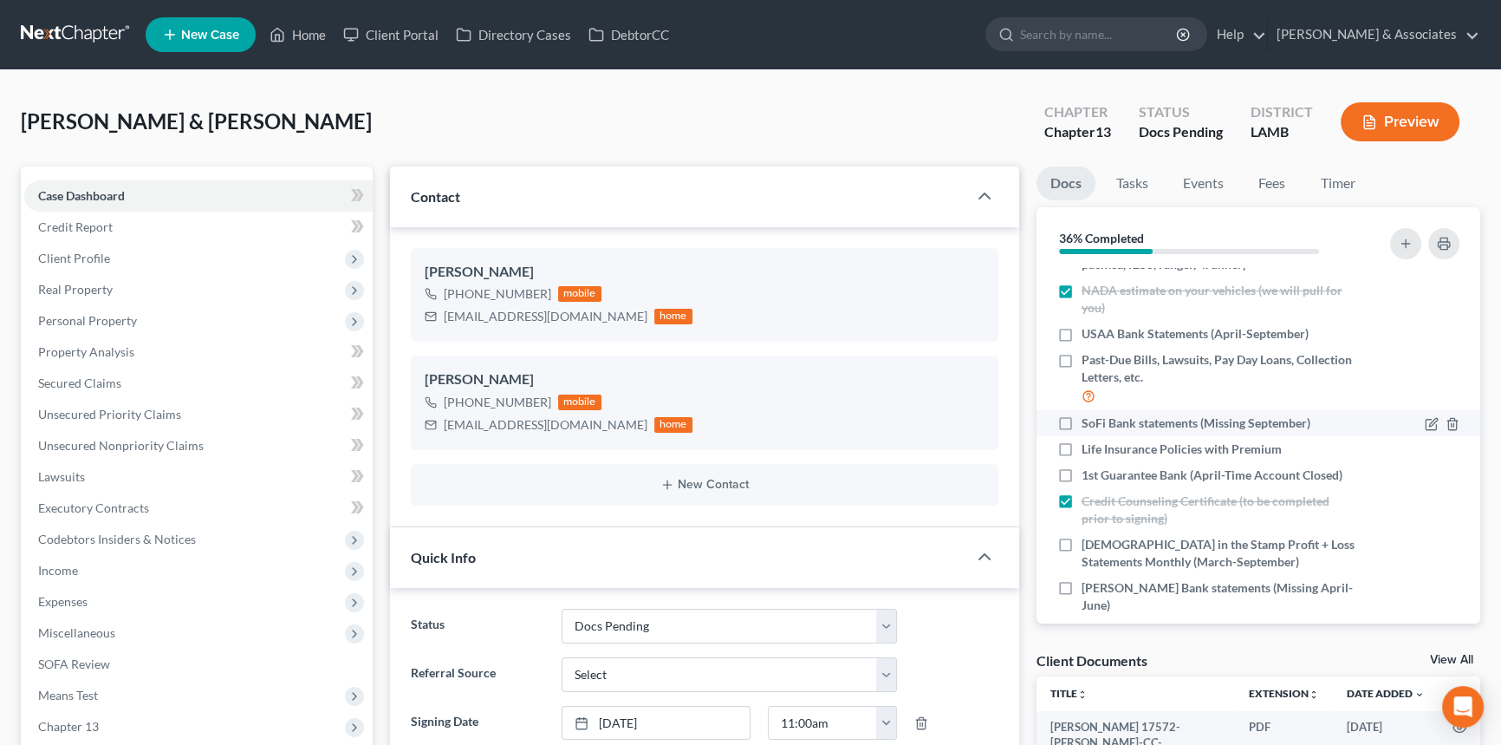
click at [1464, 420] on li "SoFi Bank statements (Missing September)" at bounding box center [1259, 423] width 445 height 26
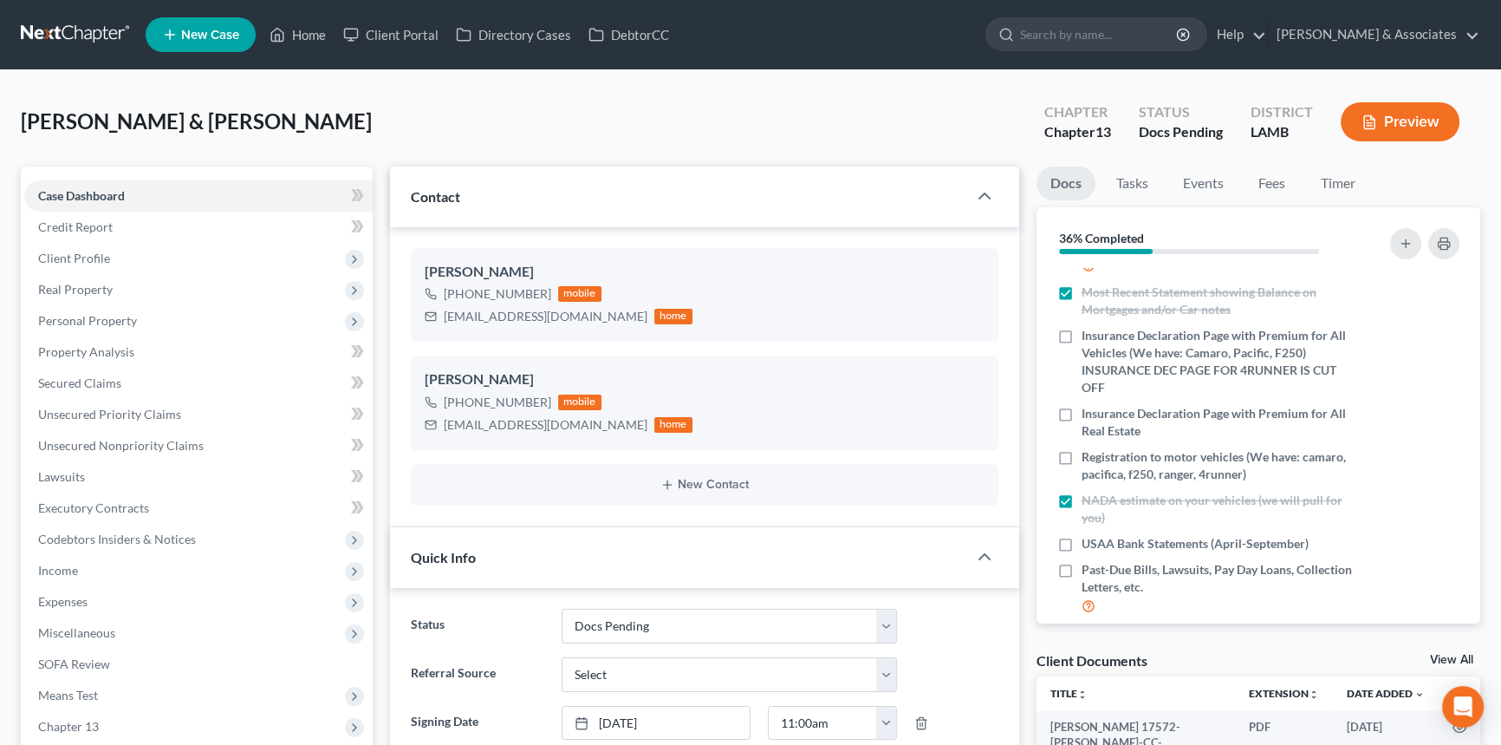
scroll to position [243, 0]
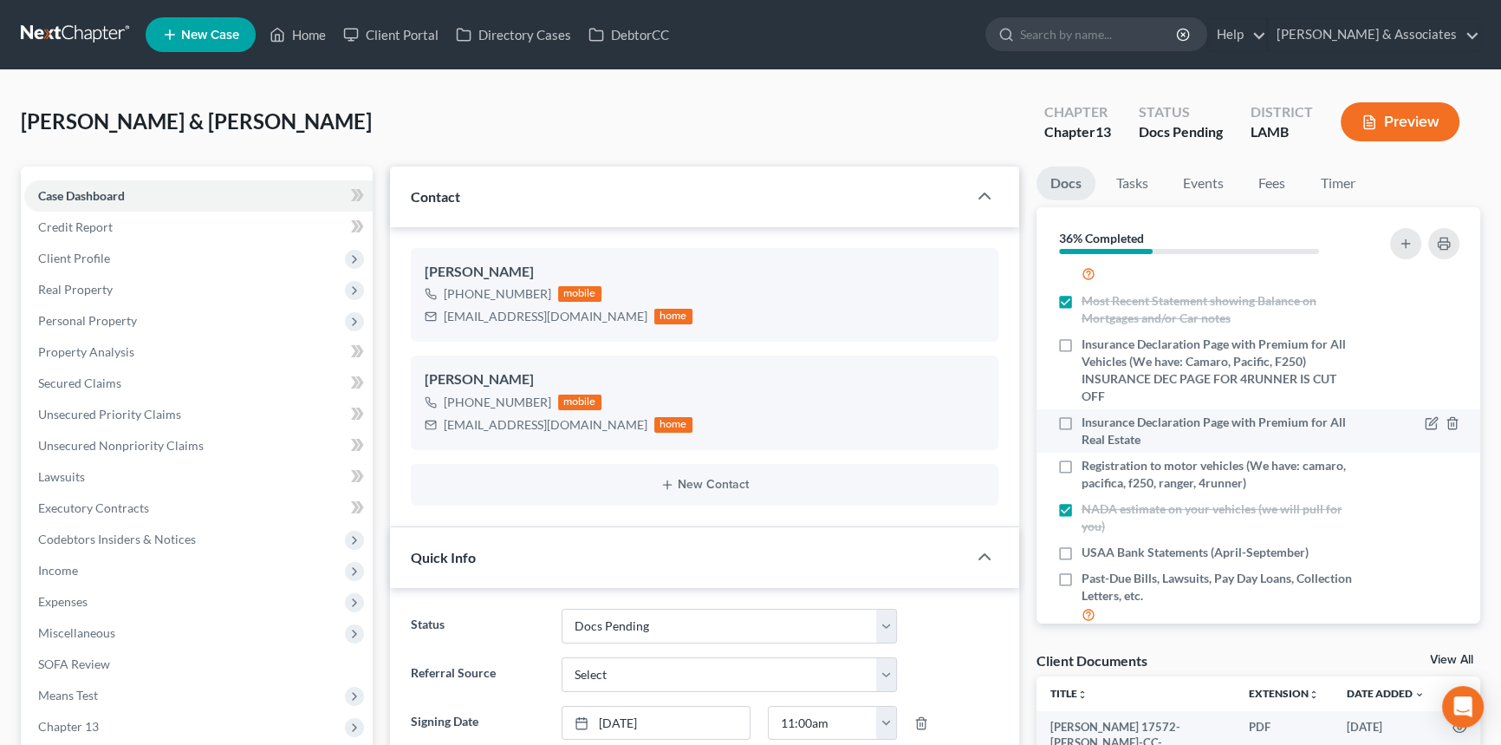
click at [1082, 420] on label "Insurance Declaration Page with Premium for All Real Estate" at bounding box center [1218, 431] width 273 height 35
click at [1089, 420] on input "Insurance Declaration Page with Premium for All Real Estate" at bounding box center [1094, 419] width 11 height 11
checkbox input "true"
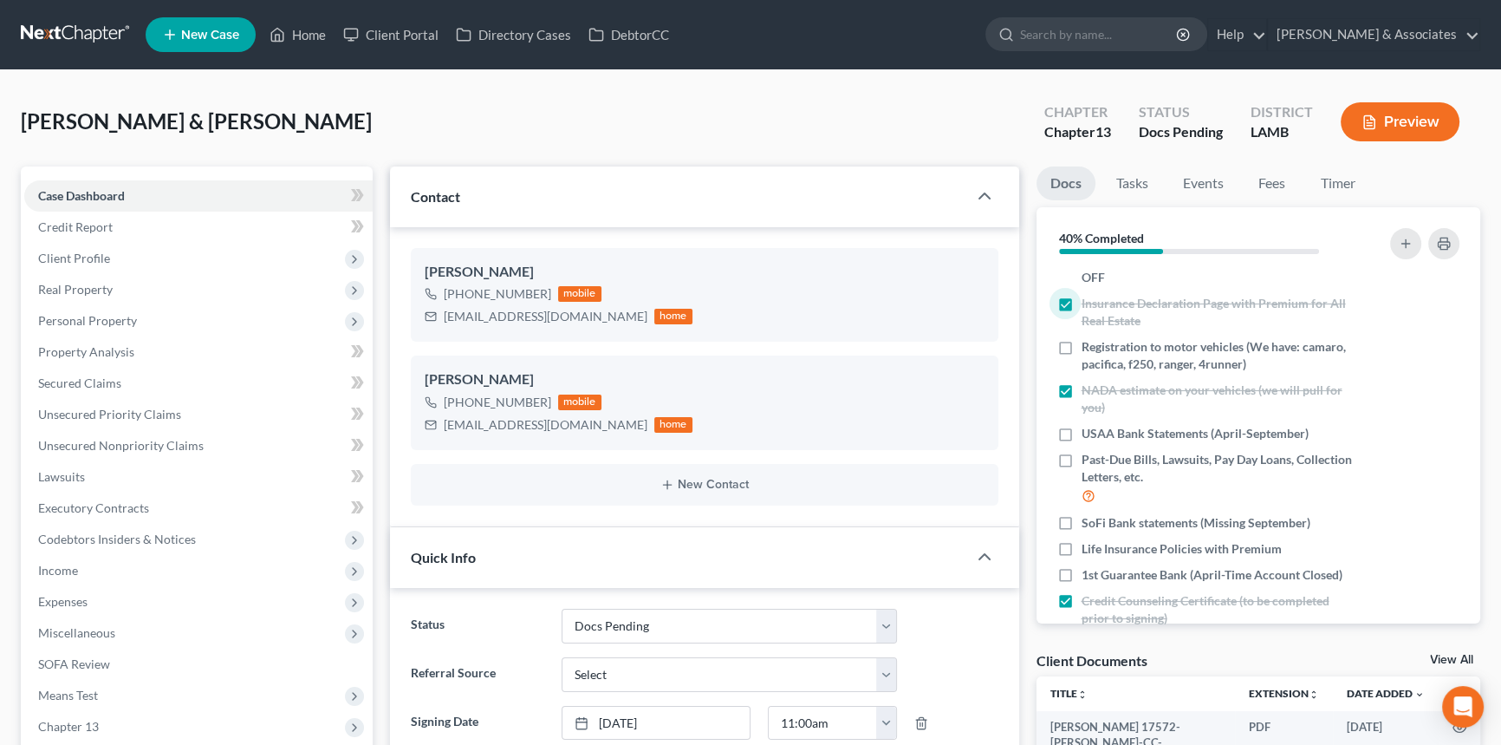
scroll to position [397, 0]
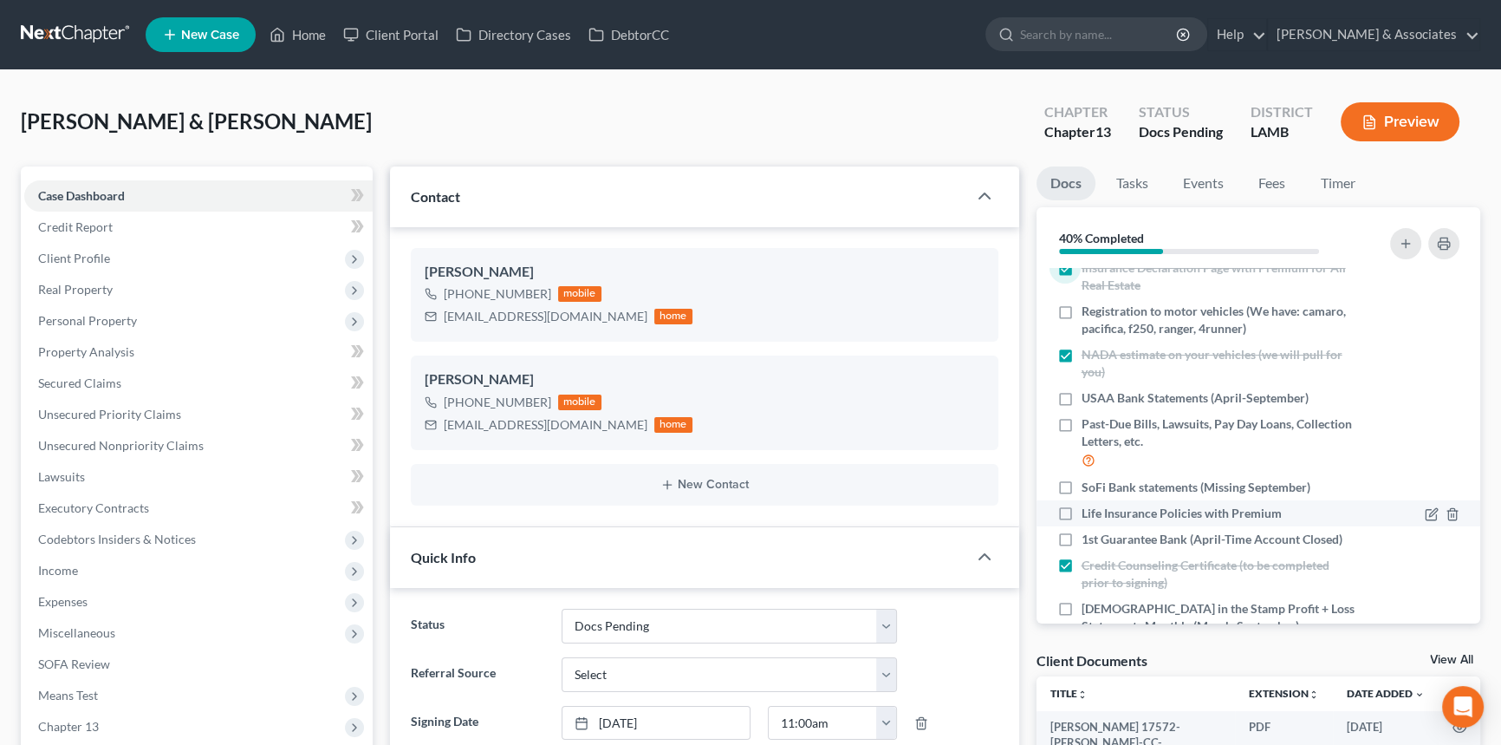
click at [1082, 510] on label "Life Insurance Policies with Premium" at bounding box center [1182, 513] width 200 height 17
click at [1089, 510] on input "Life Insurance Policies with Premium" at bounding box center [1094, 510] width 11 height 11
checkbox input "true"
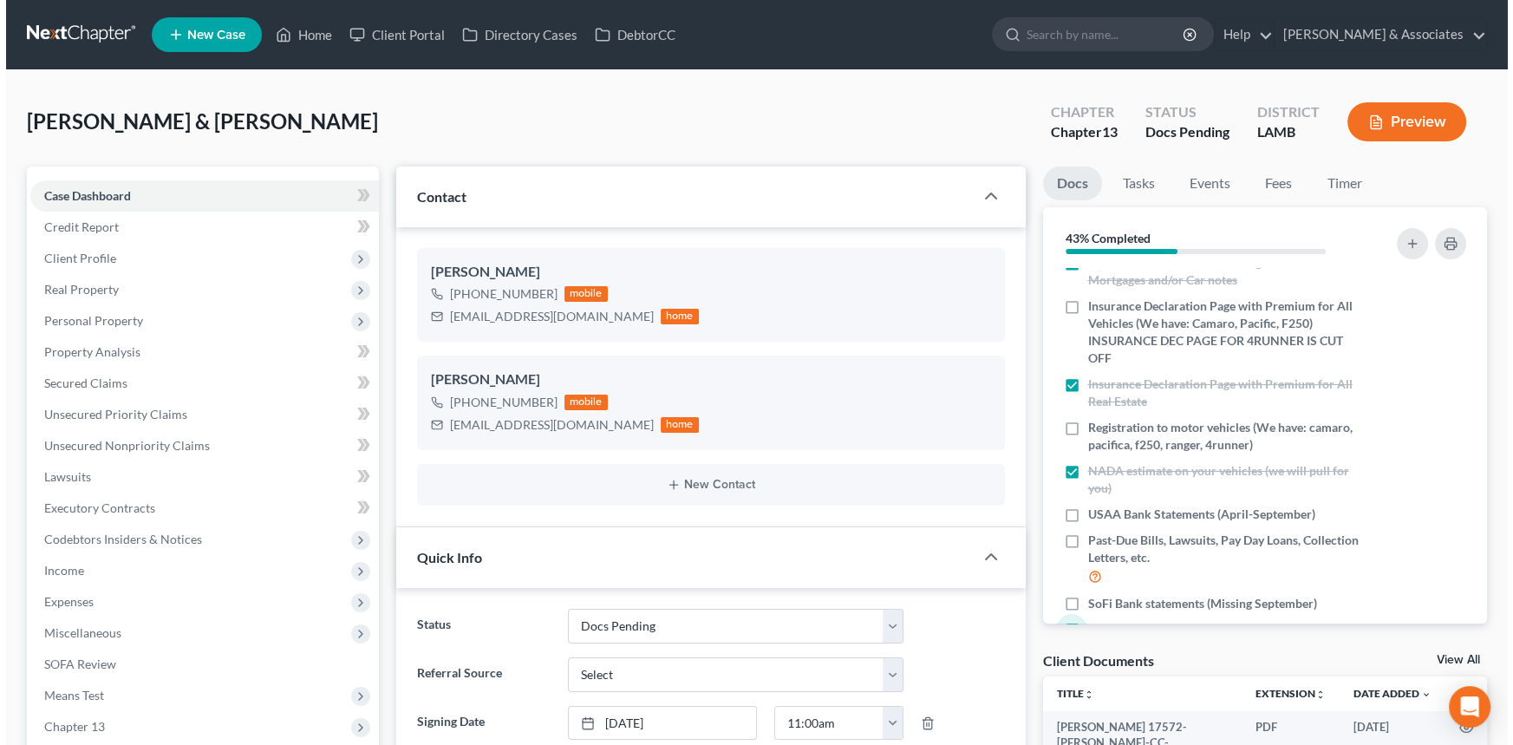
scroll to position [272, 0]
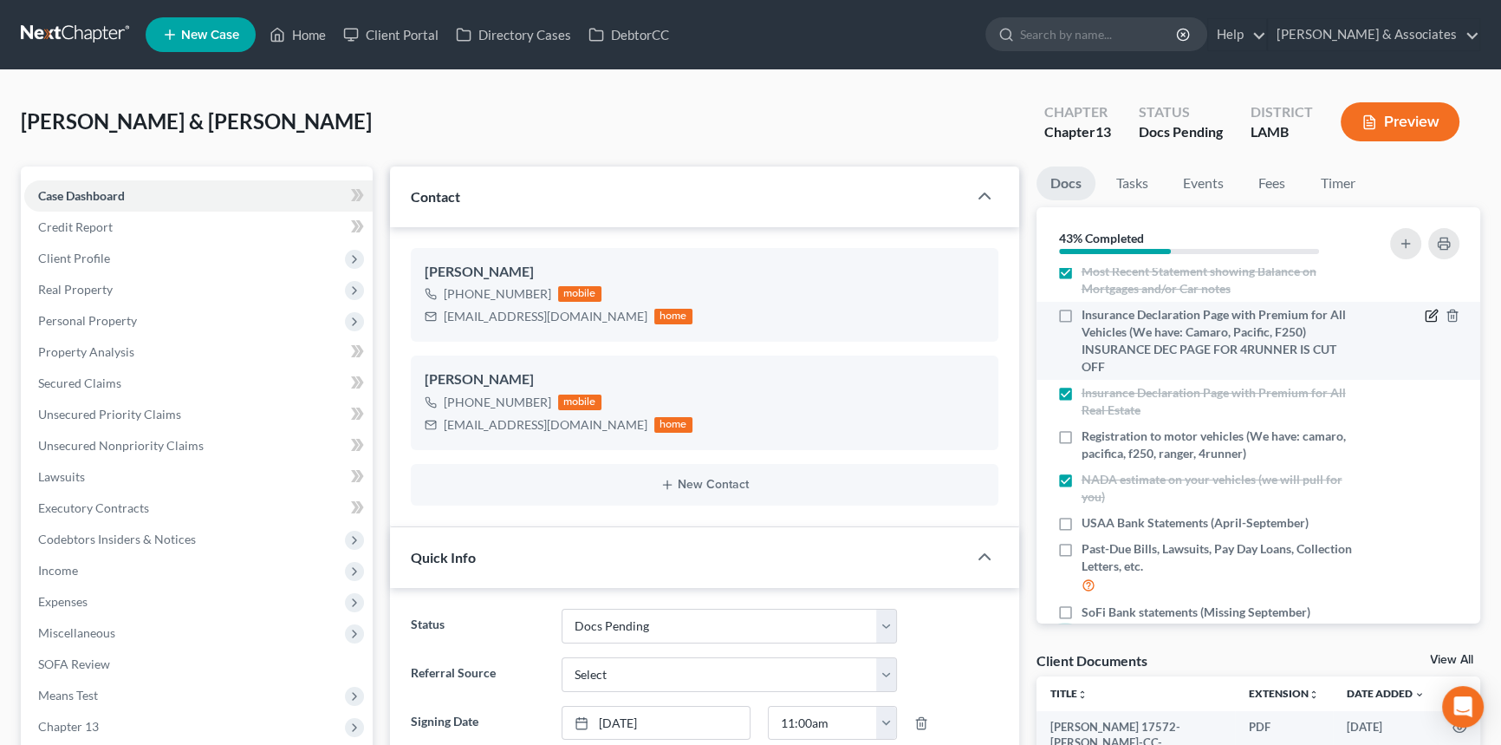
click at [1426, 316] on icon "button" at bounding box center [1431, 316] width 10 height 10
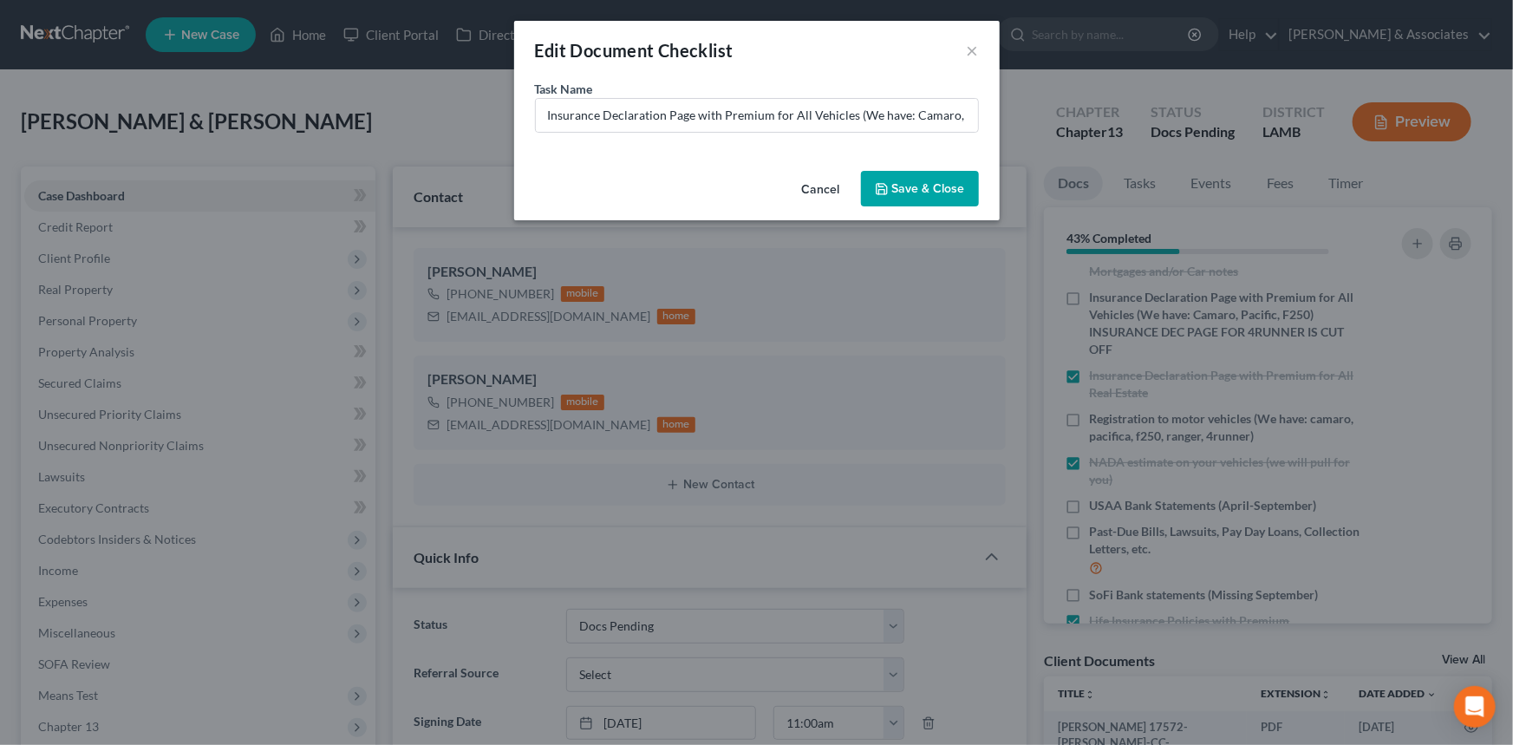
scroll to position [496, 0]
click at [915, 126] on input "Insurance Declaration Page with Premium for All Vehicles (We have: Camaro, Paci…" at bounding box center [757, 115] width 442 height 33
click at [771, 112] on input "Insurance Declaration Page with Premium for All Vehicles (We have: Camaro, Paci…" at bounding box center [757, 115] width 442 height 33
click at [778, 114] on input "Insurance Declaration Page with Premium for All Vehicles (We have: Camaro, Paci…" at bounding box center [757, 115] width 442 height 33
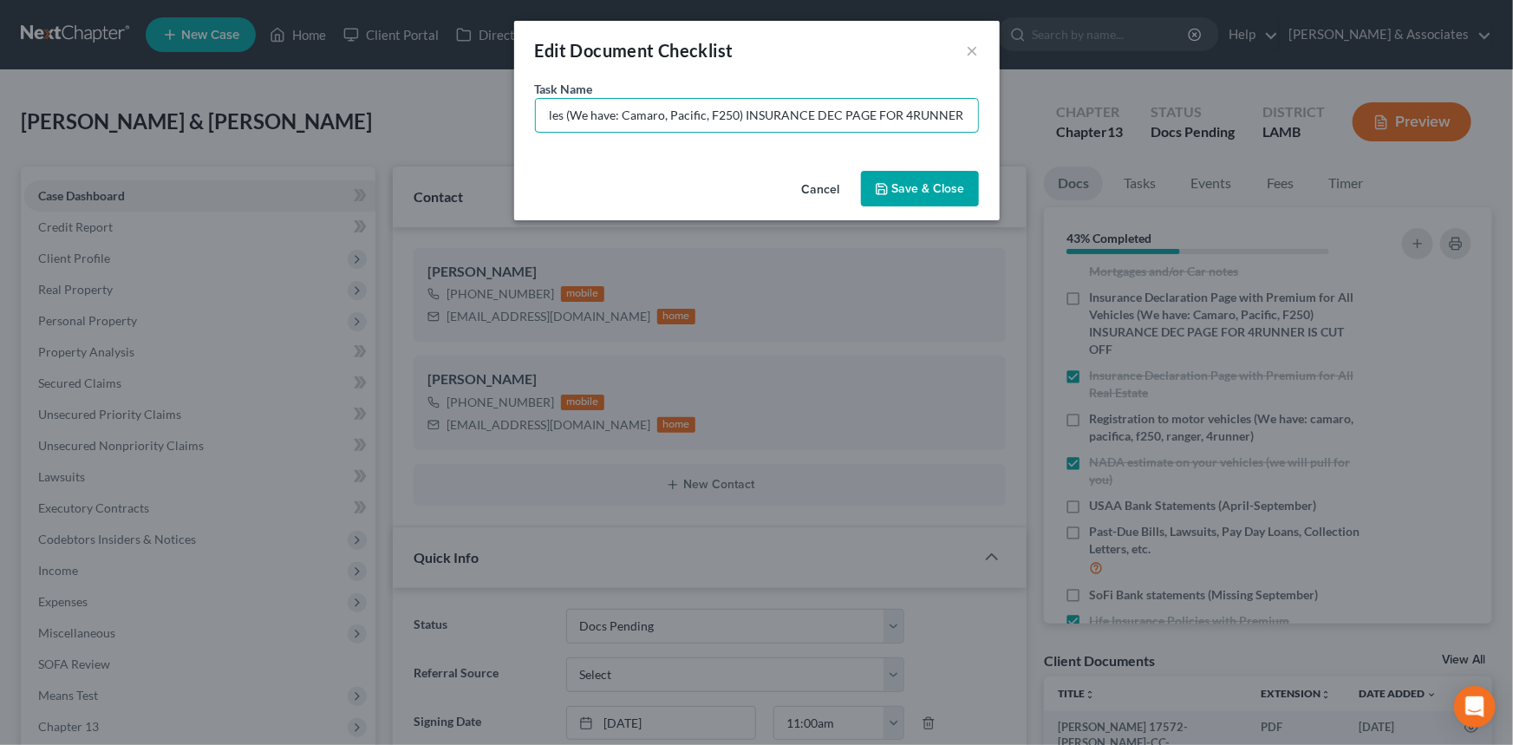
scroll to position [0, 290]
type input "Insurance Declaration Page with Premium for All Vehicles (We have: Camaro, Paci…"
click at [902, 183] on button "Save & Close" at bounding box center [920, 189] width 118 height 36
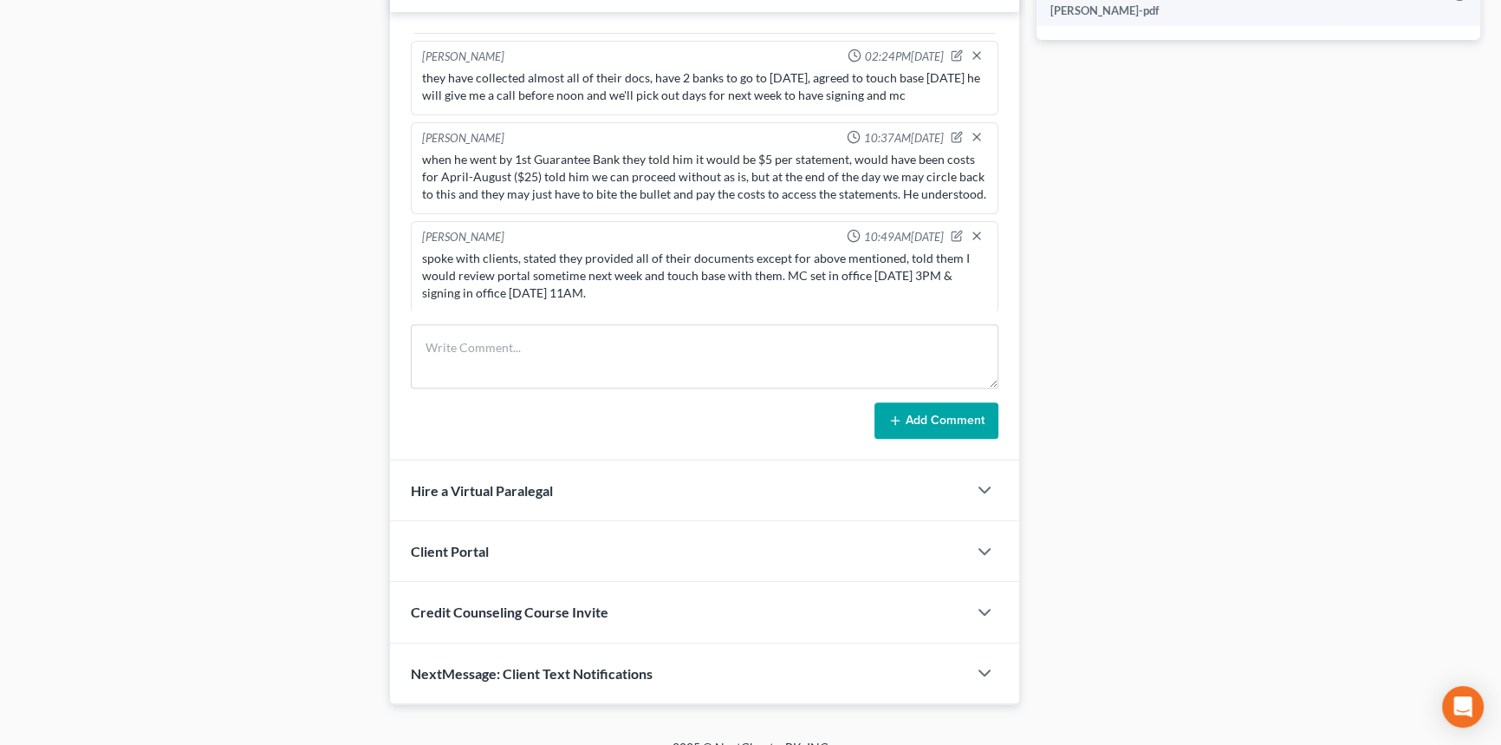
scroll to position [990, 0]
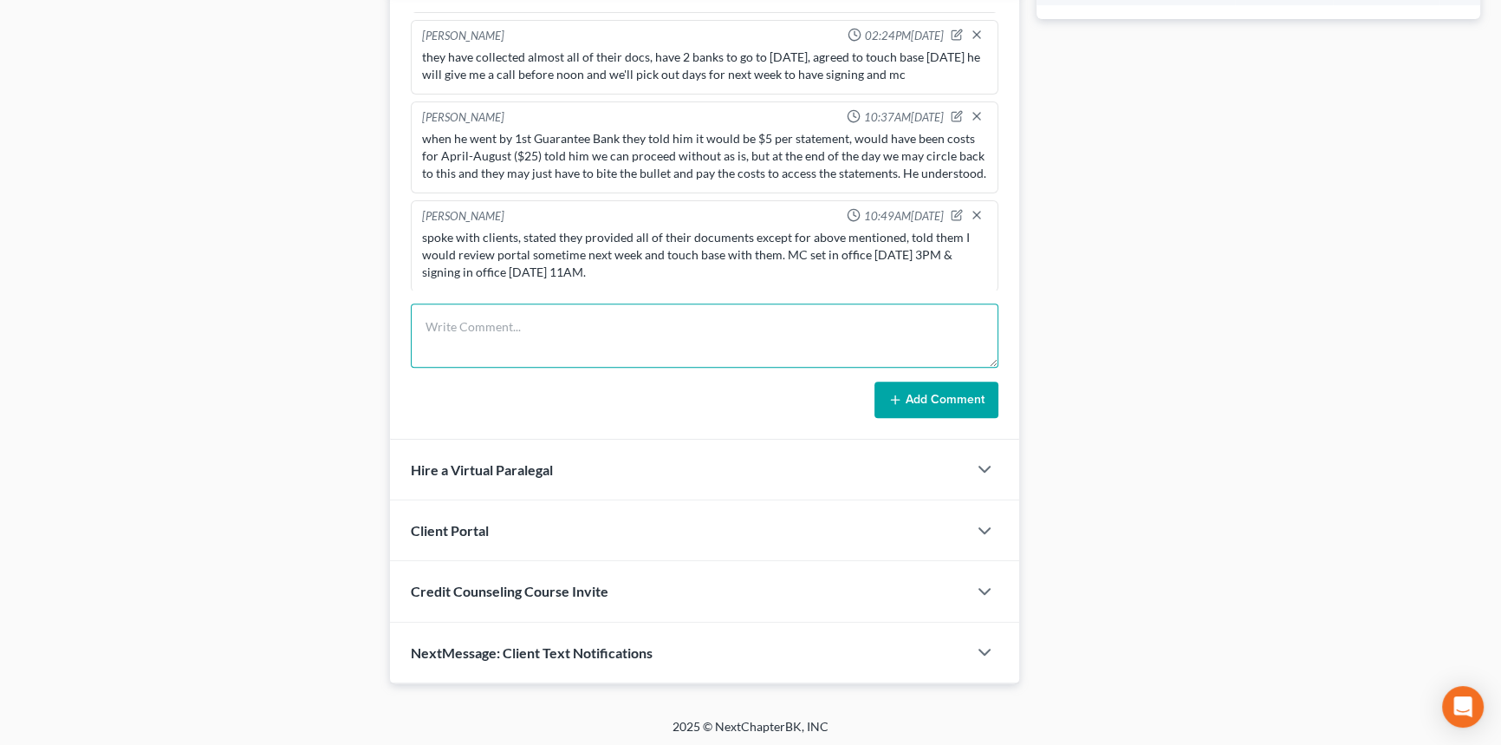
click at [536, 357] on textarea at bounding box center [705, 335] width 588 height 64
type textarea "processed a good chunk of their documents, got overwhelmed and am gonna circle …"
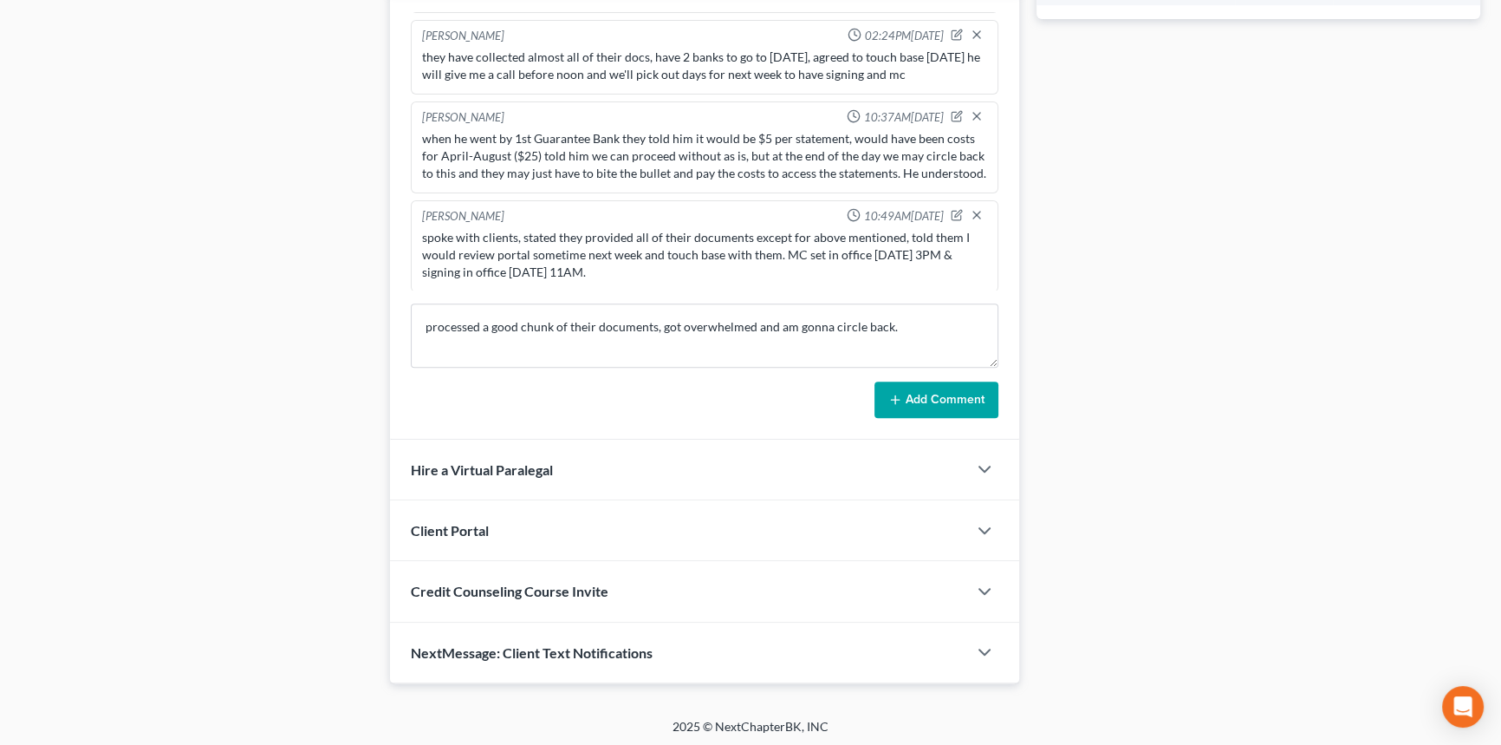
click at [954, 407] on button "Add Comment" at bounding box center [937, 399] width 124 height 36
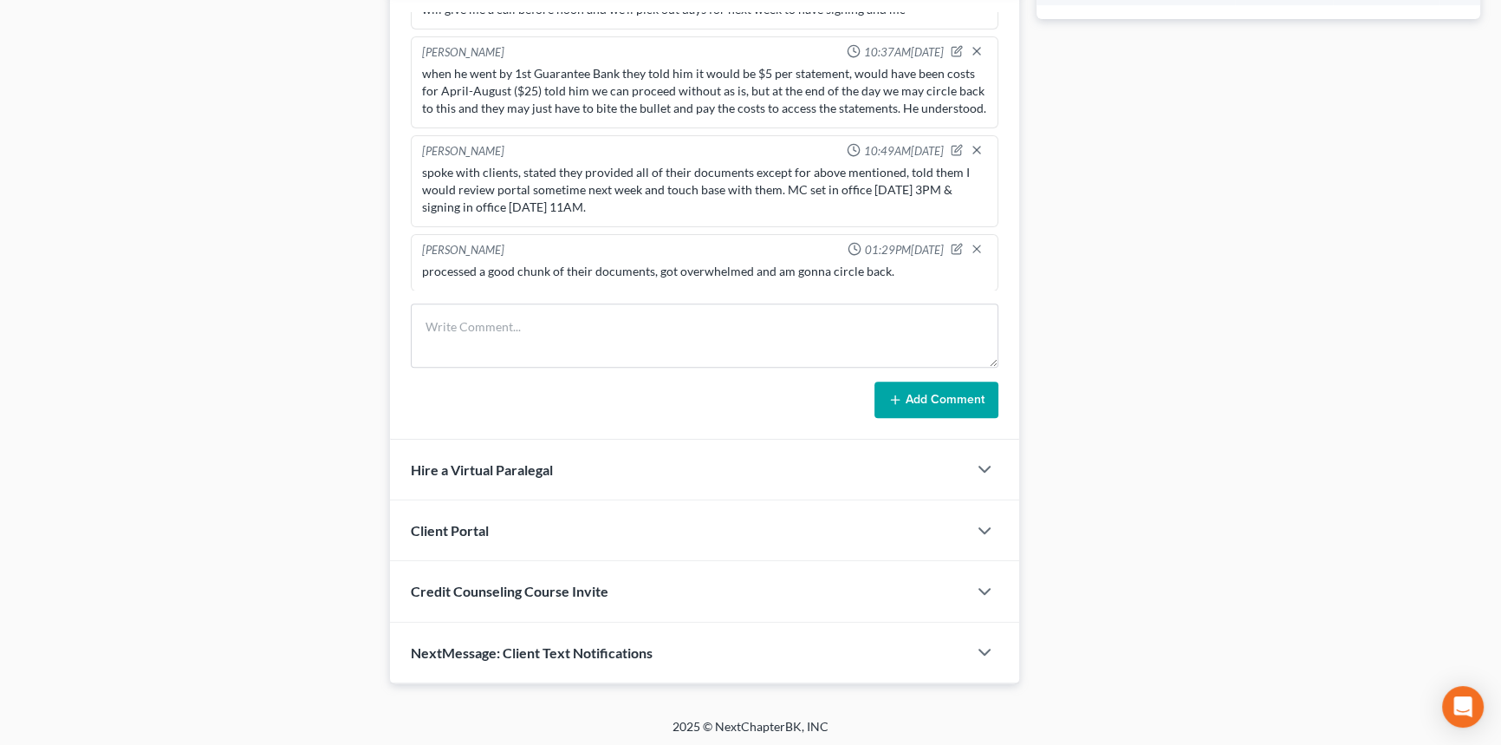
scroll to position [0, 0]
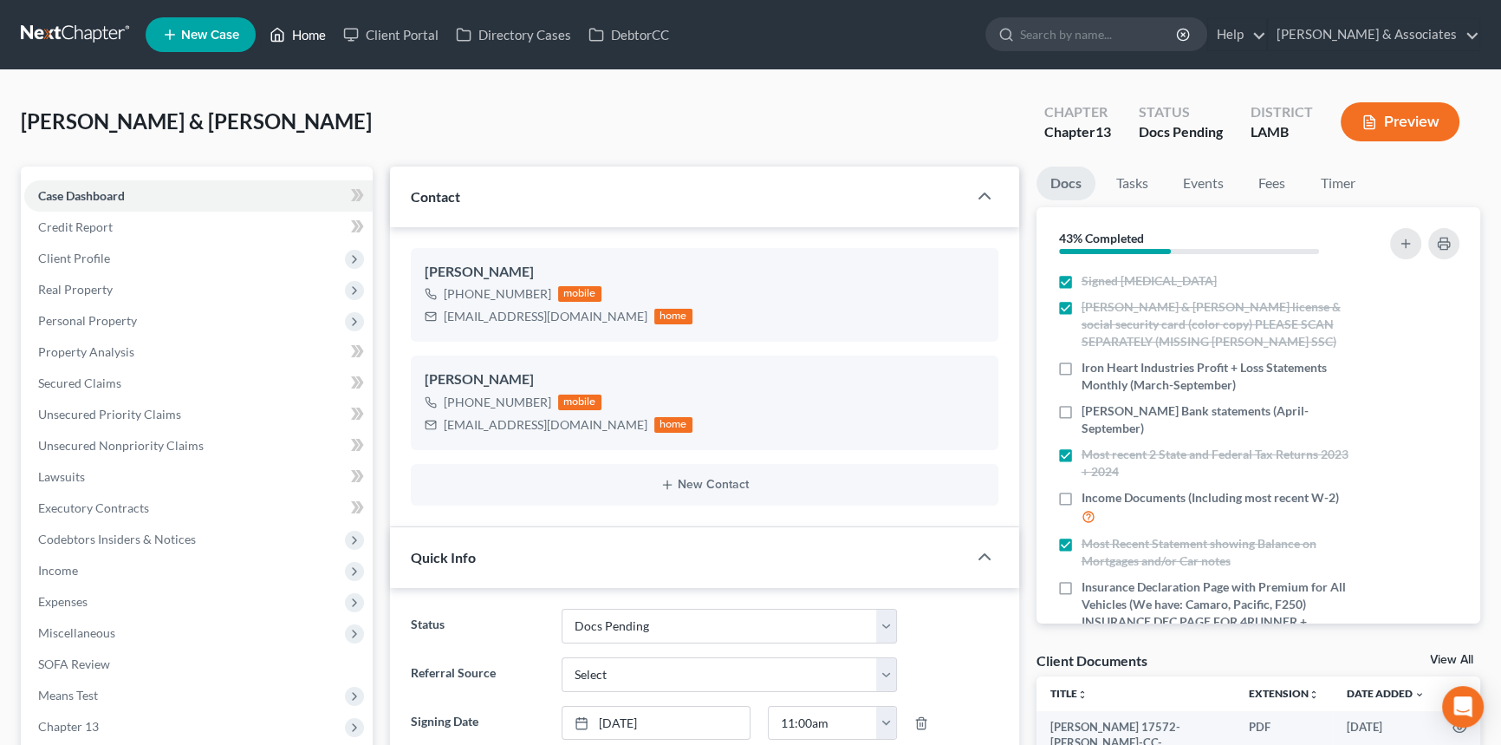
click at [319, 37] on link "Home" at bounding box center [298, 34] width 74 height 31
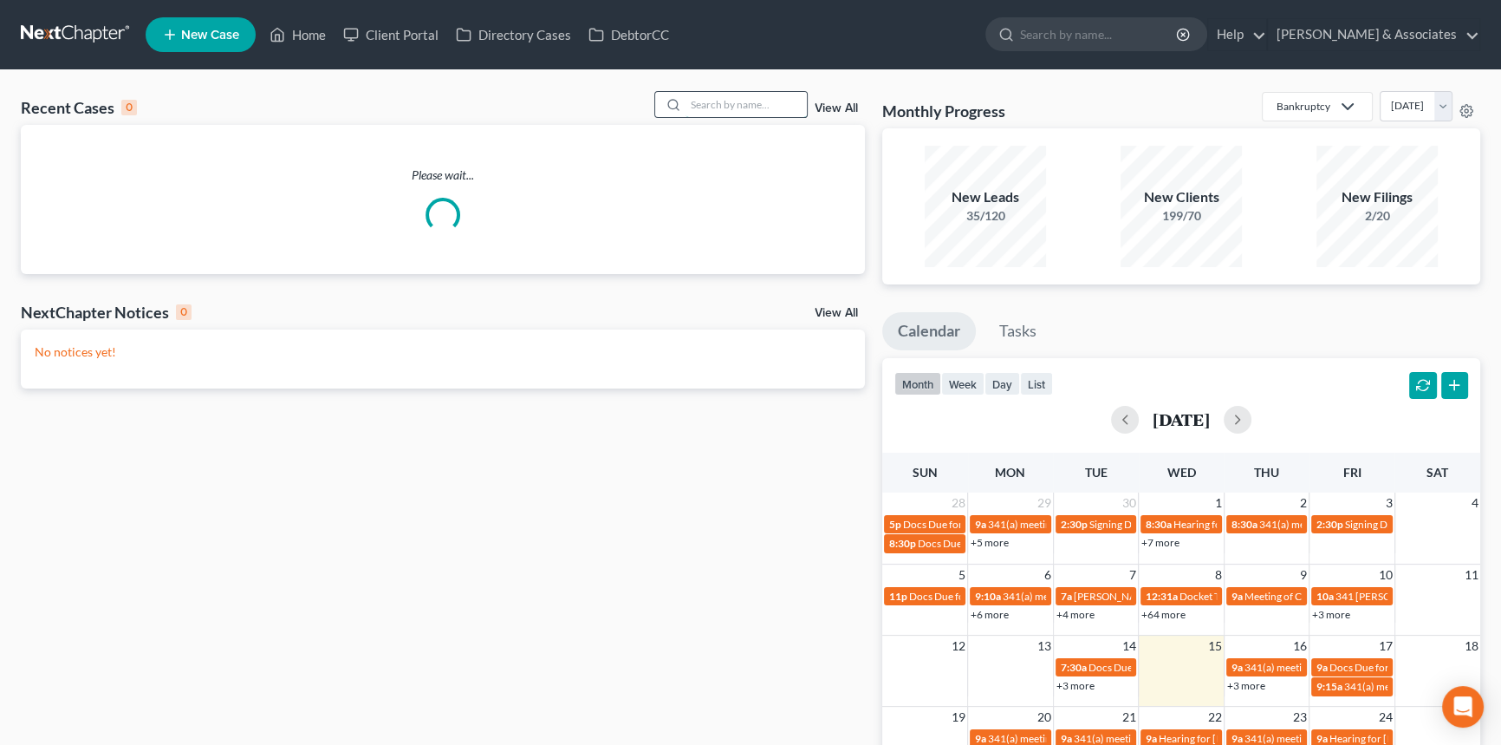
click at [744, 108] on input "search" at bounding box center [746, 104] width 121 height 25
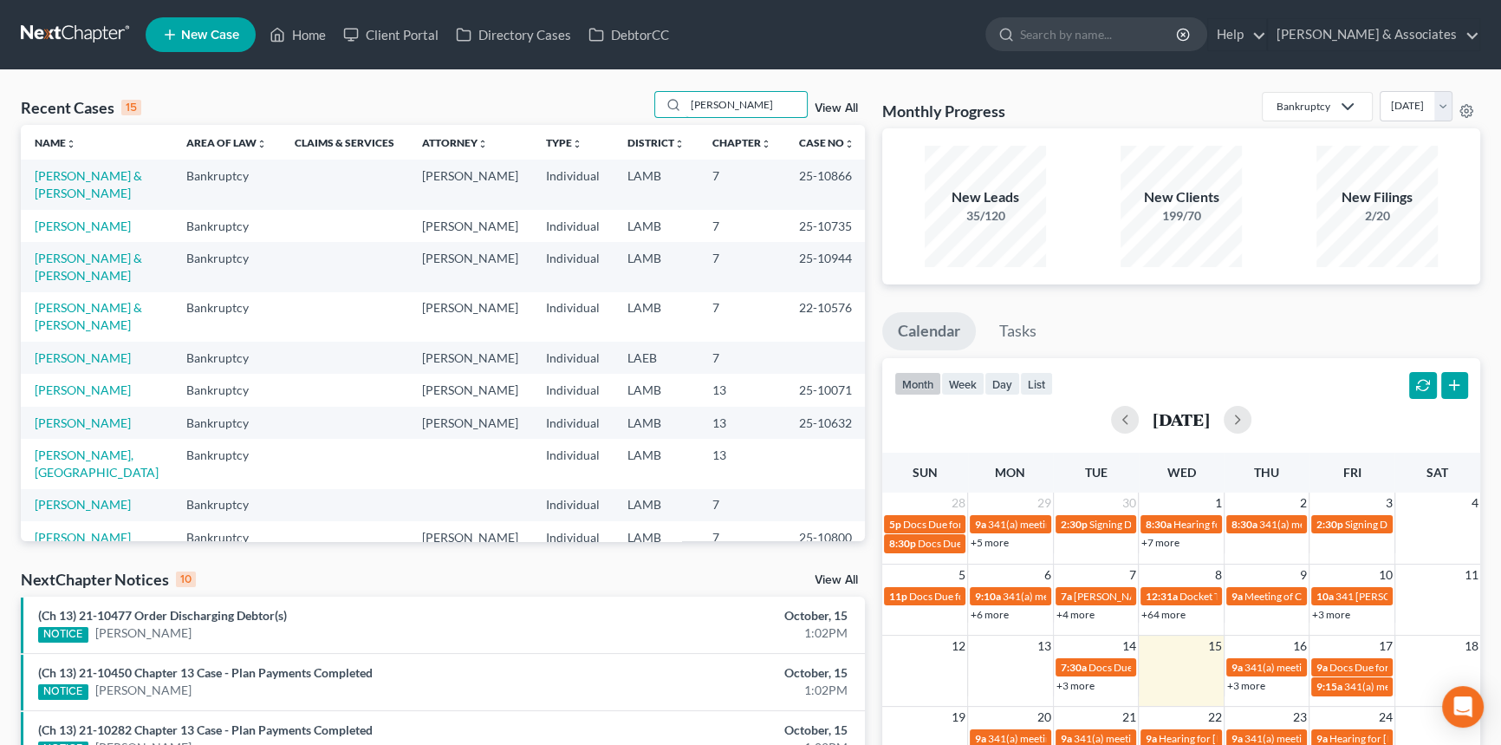
type input "[PERSON_NAME]"
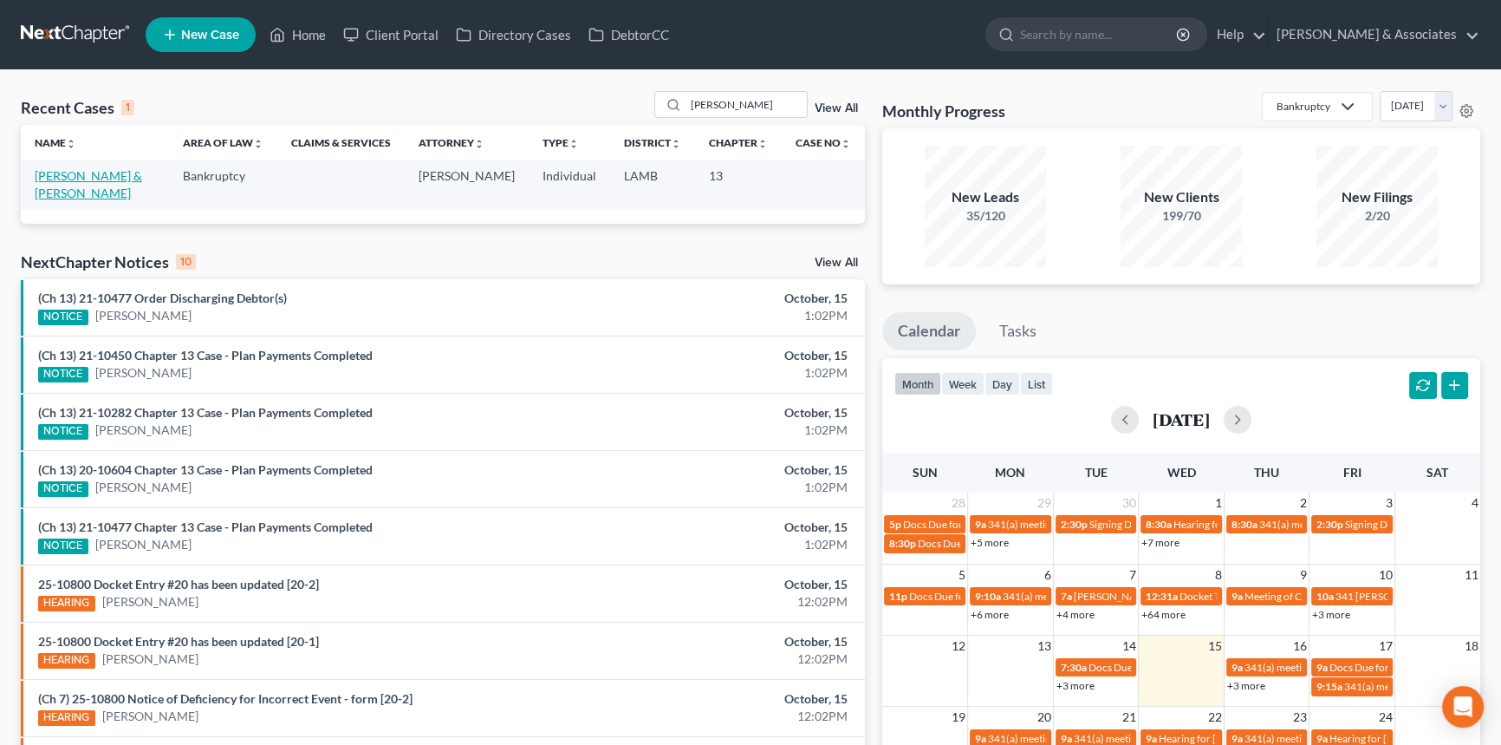
click at [76, 174] on link "[PERSON_NAME] & [PERSON_NAME]" at bounding box center [88, 184] width 107 height 32
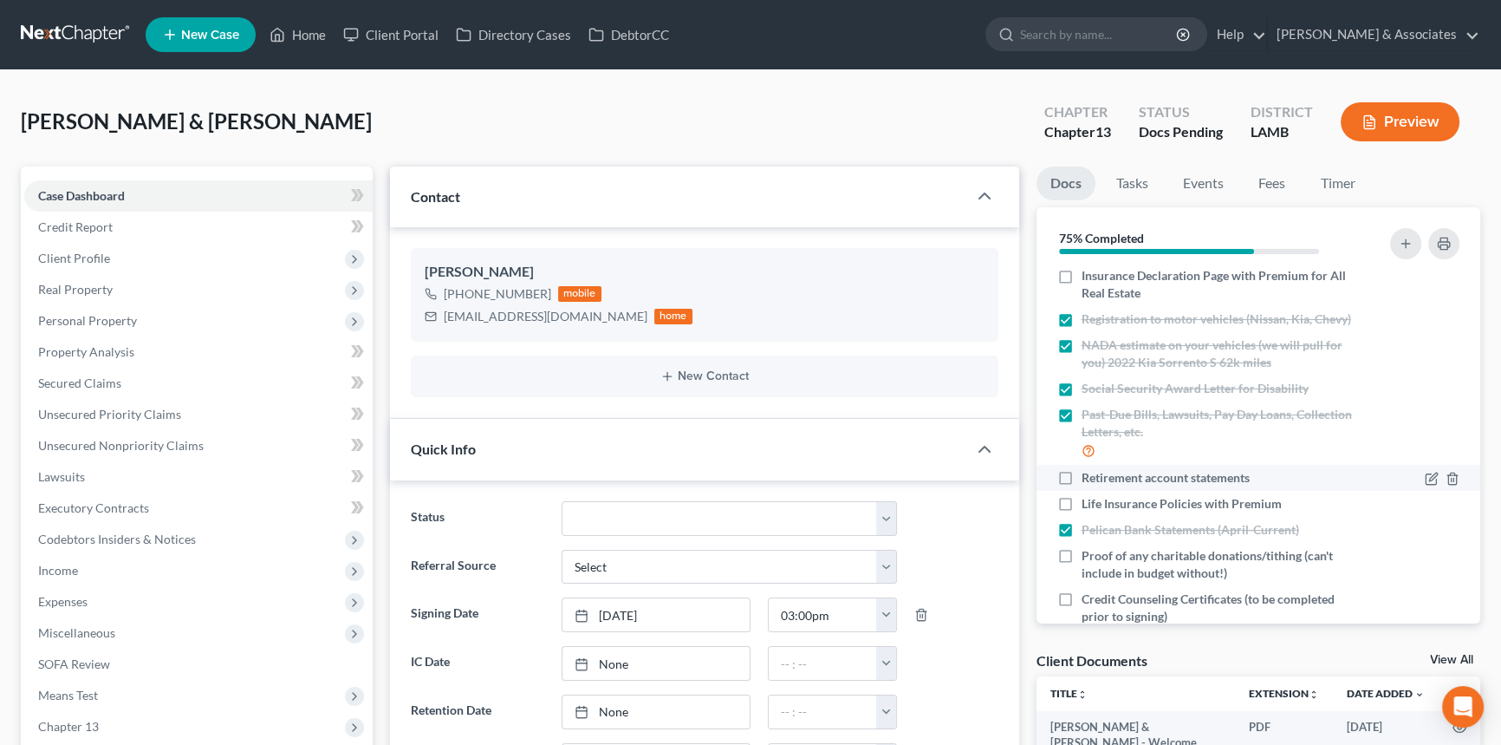
scroll to position [312, 0]
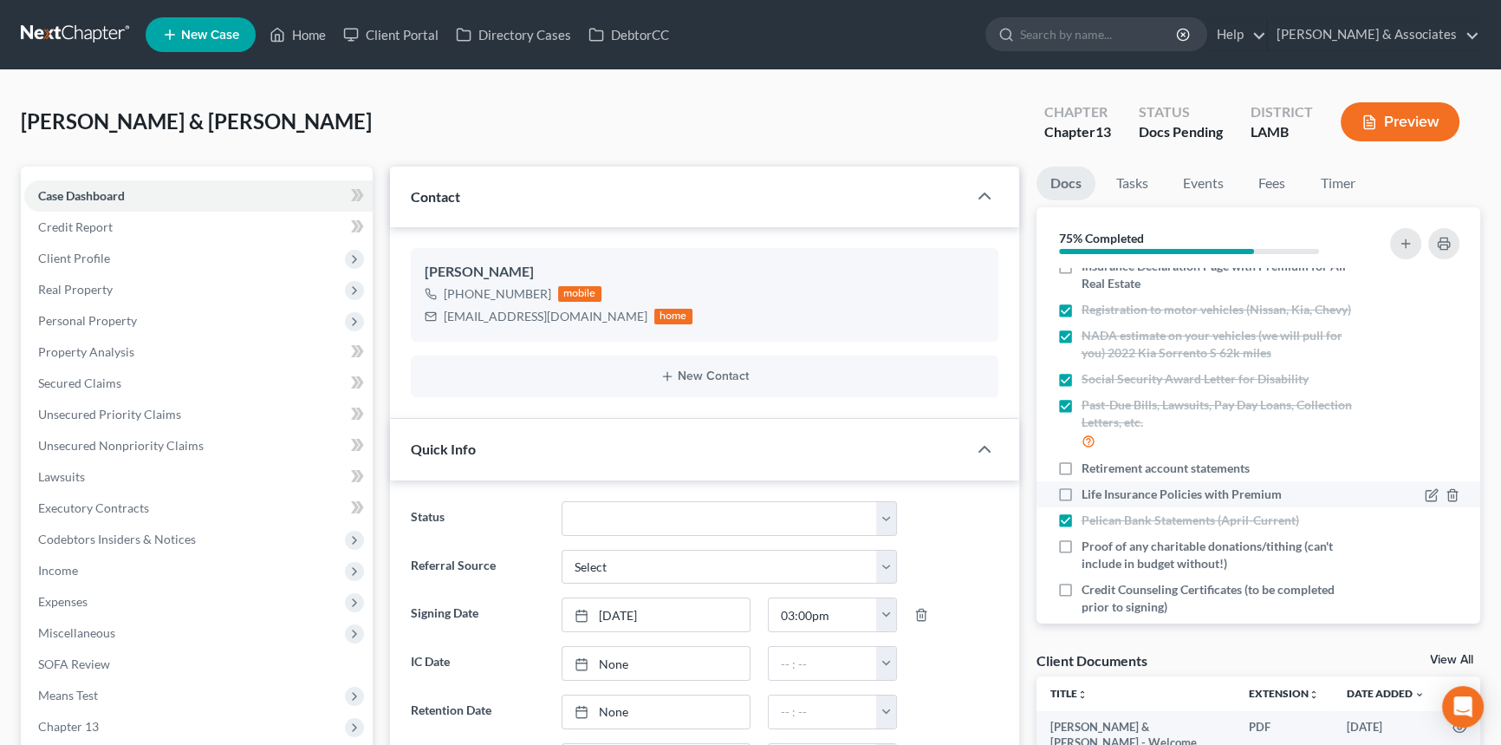
click at [1082, 503] on label "Life Insurance Policies with Premium" at bounding box center [1182, 493] width 200 height 17
click at [1089, 497] on input "Life Insurance Policies with Premium" at bounding box center [1094, 490] width 11 height 11
checkbox input "true"
click at [1082, 477] on label "Retirement account statements" at bounding box center [1166, 467] width 168 height 17
click at [1089, 471] on input "Retirement account statements" at bounding box center [1094, 464] width 11 height 11
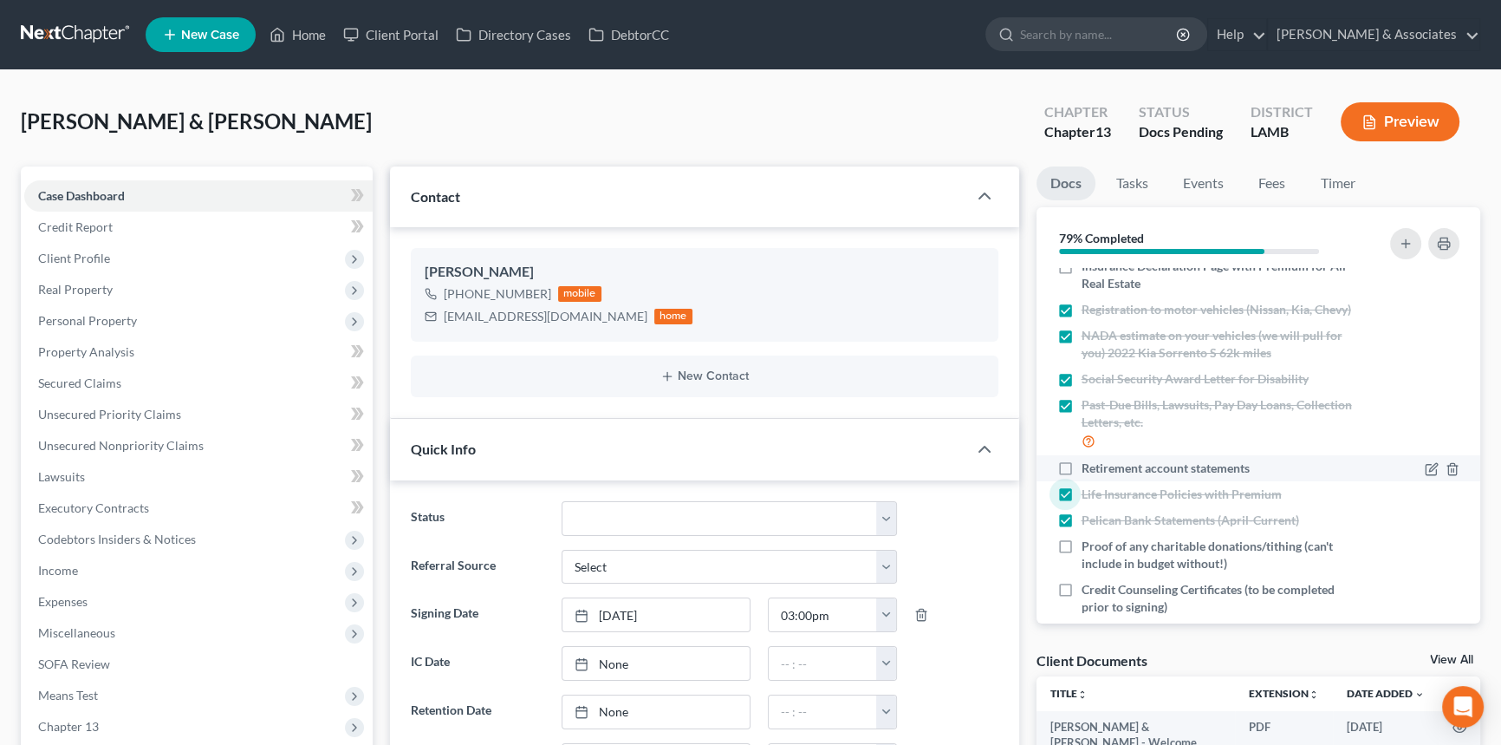
checkbox input "true"
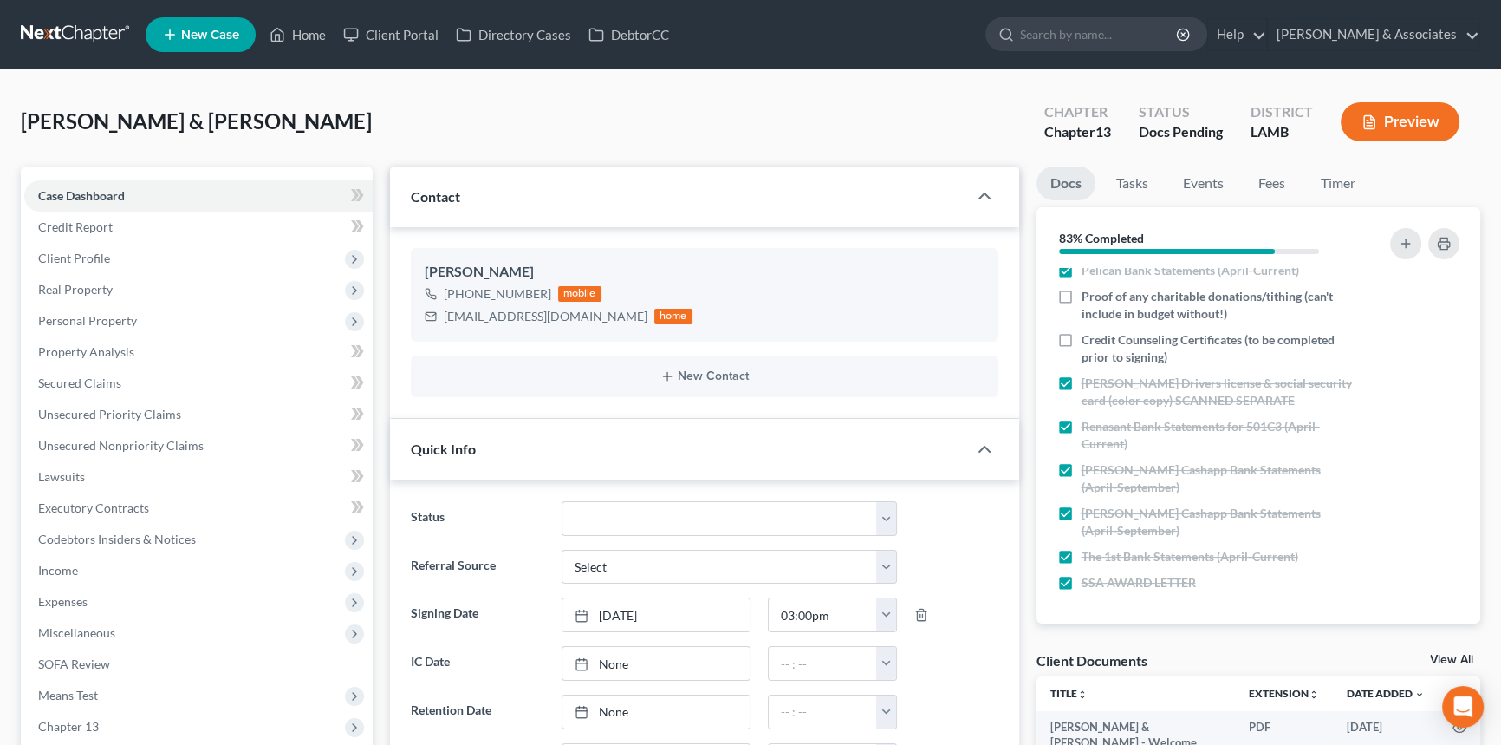
scroll to position [596, 0]
click at [1082, 341] on label "Credit Counseling Certificates (to be completed prior to signing)" at bounding box center [1218, 348] width 273 height 35
click at [1089, 341] on input "Credit Counseling Certificates (to be completed prior to signing)" at bounding box center [1094, 336] width 11 height 11
checkbox input "true"
click at [1082, 295] on label "Proof of any charitable donations/tithing (can't include in budget without!)" at bounding box center [1218, 305] width 273 height 35
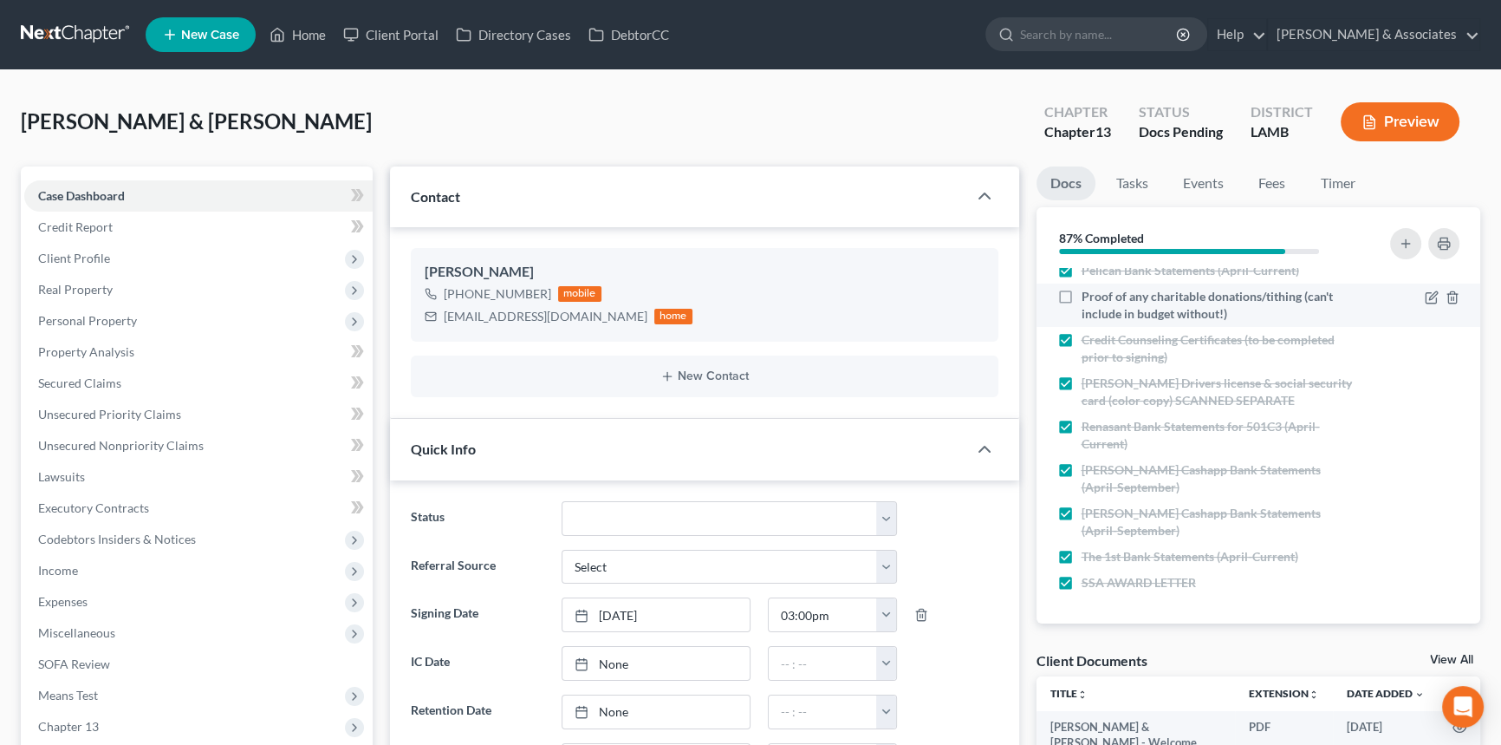
click at [1089, 295] on input "Proof of any charitable donations/tithing (can't include in budget without!)" at bounding box center [1094, 293] width 11 height 11
checkbox input "true"
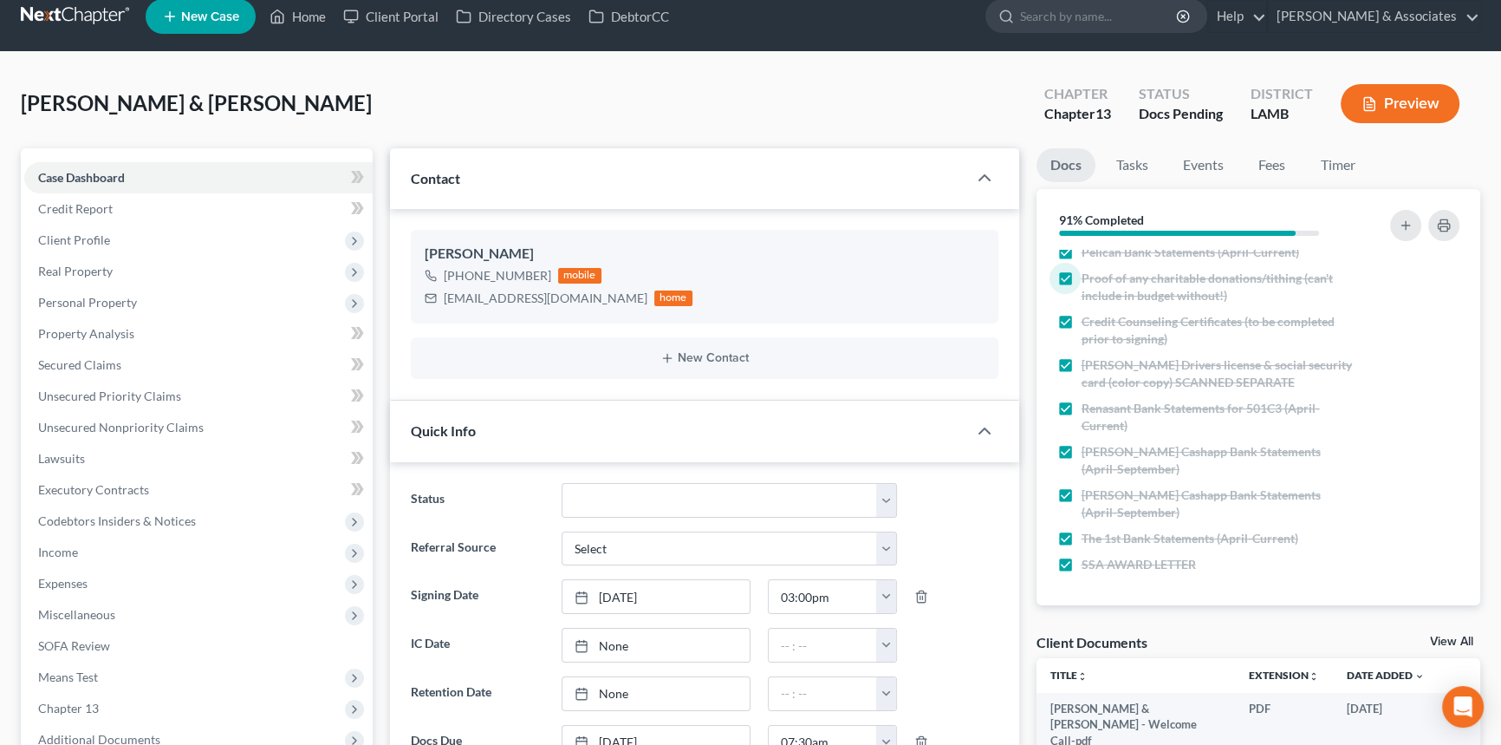
scroll to position [0, 0]
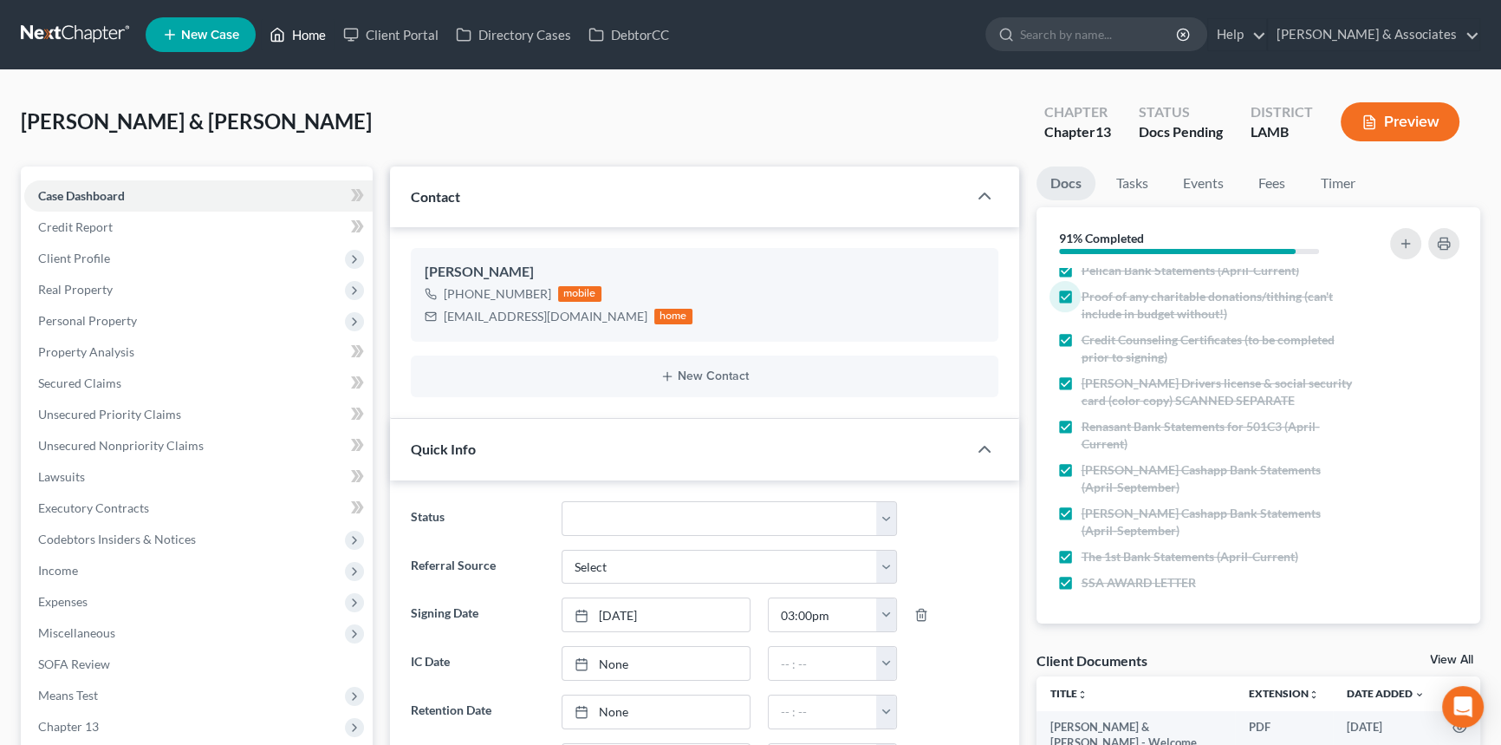
click at [274, 25] on icon at bounding box center [278, 34] width 16 height 21
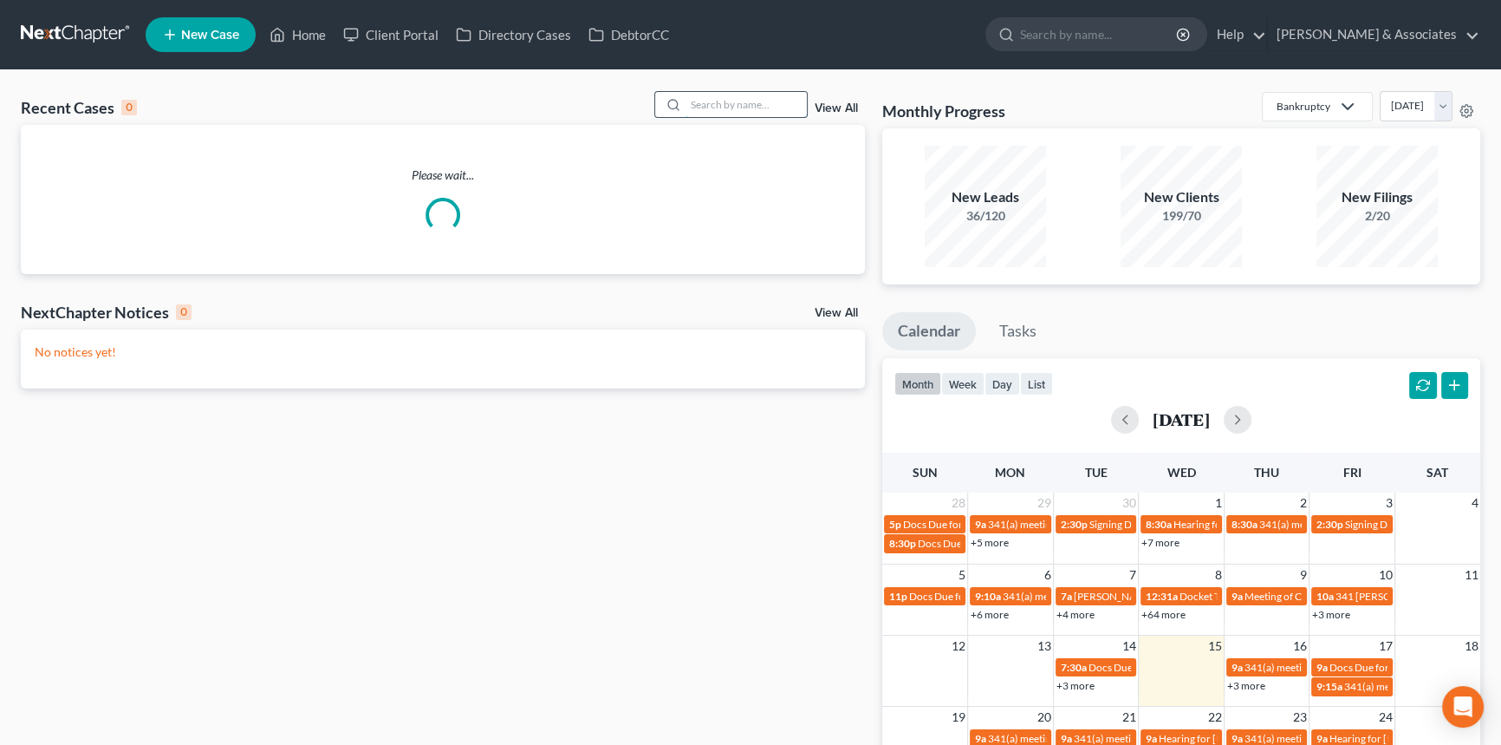
click at [765, 107] on input "search" at bounding box center [746, 104] width 121 height 25
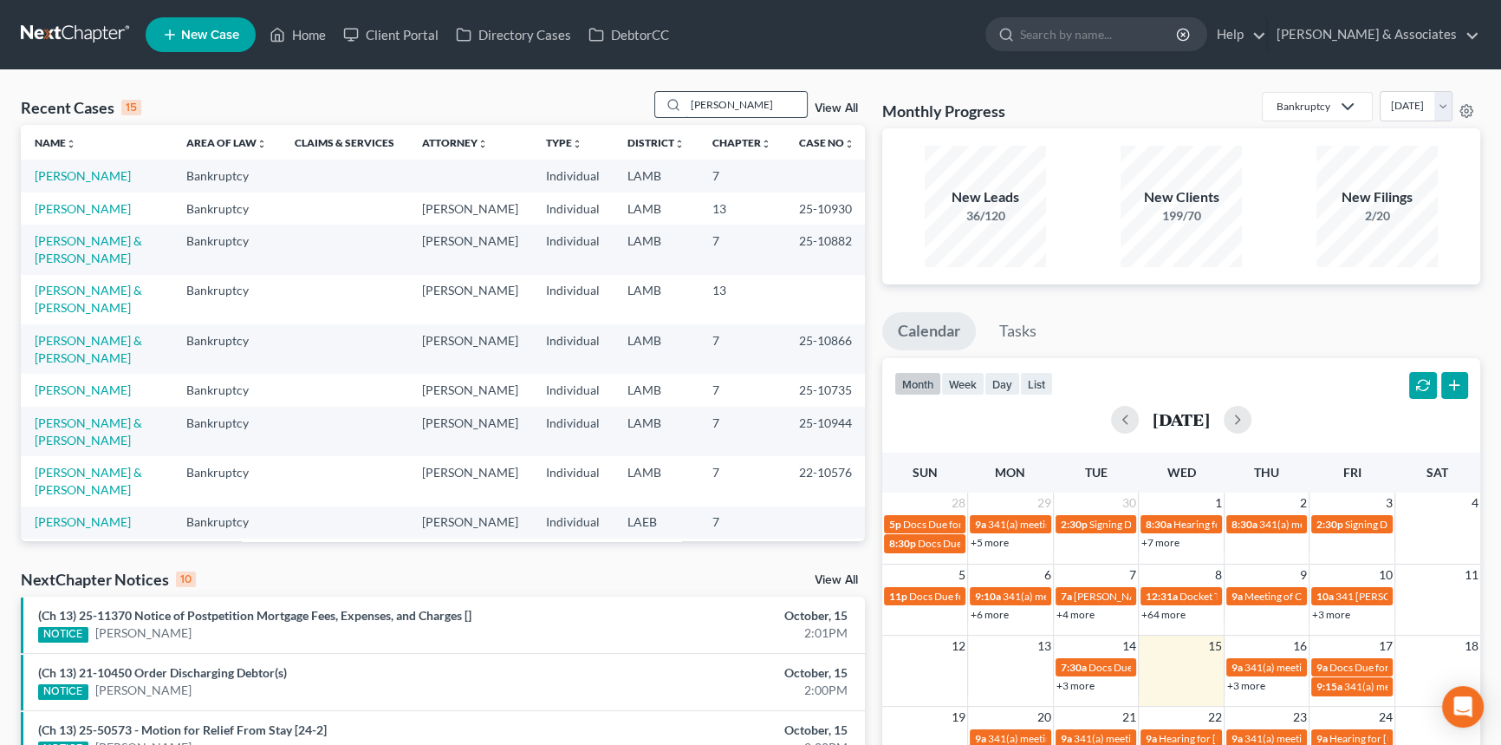
type input "[PERSON_NAME]"
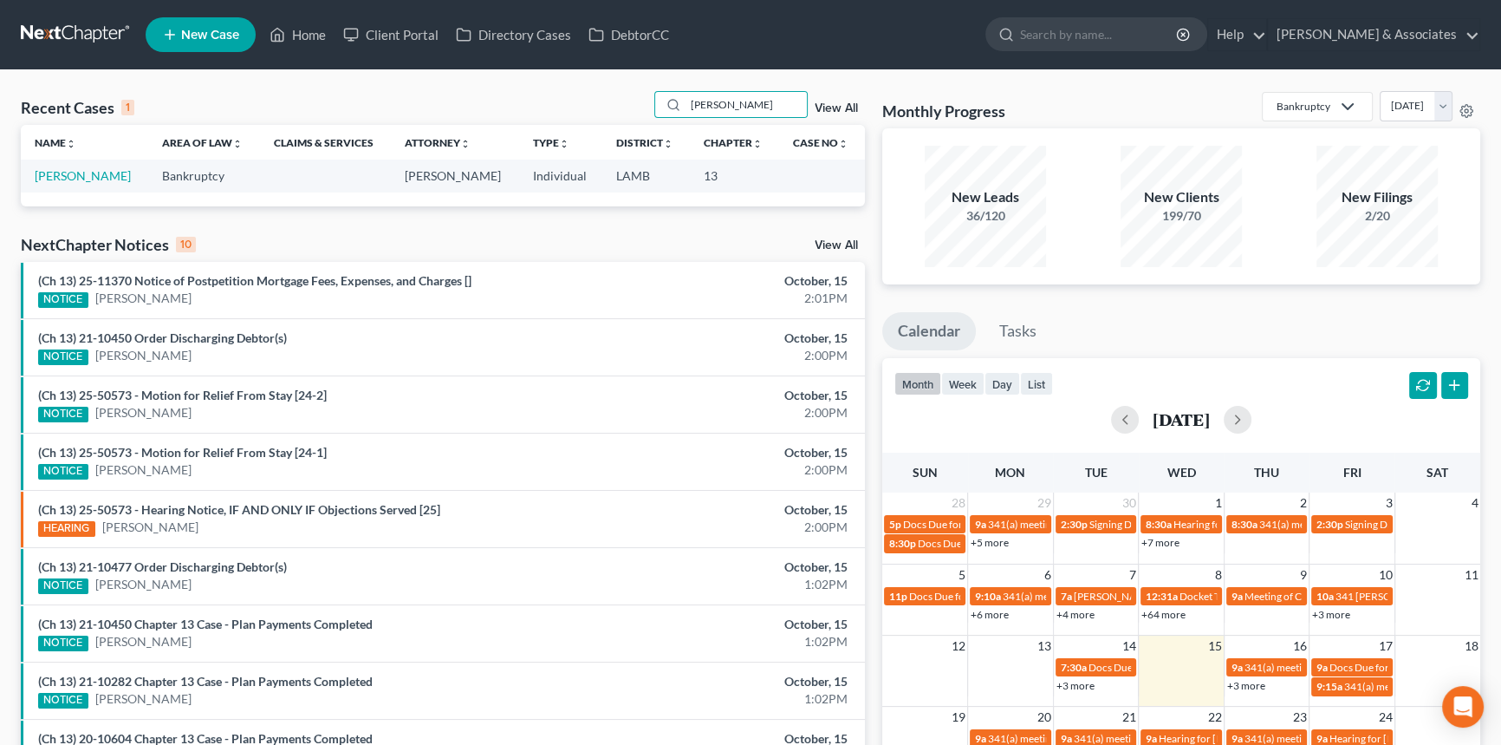
click at [81, 167] on td "[PERSON_NAME]" at bounding box center [84, 176] width 127 height 32
click at [76, 173] on link "[PERSON_NAME]" at bounding box center [83, 175] width 96 height 15
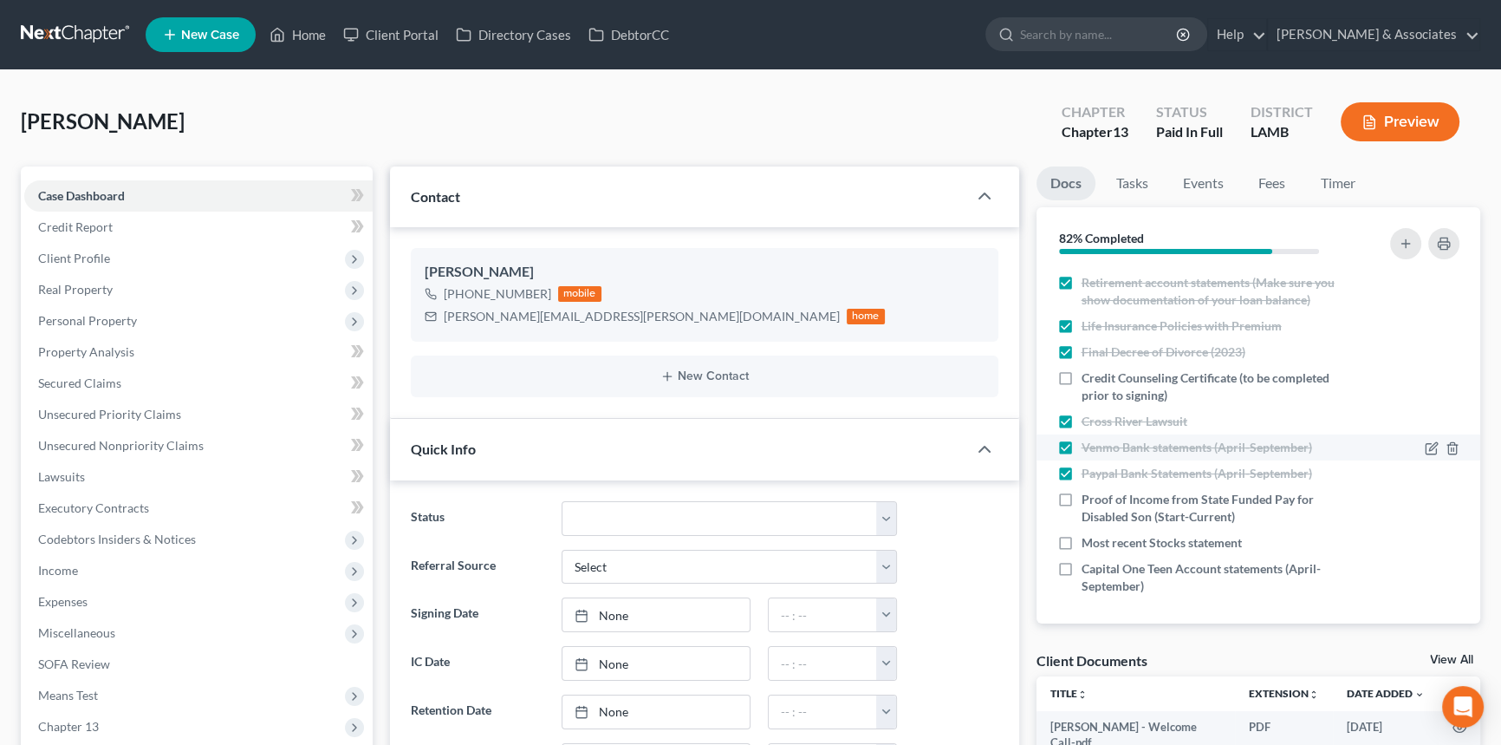
scroll to position [483, 0]
click at [1082, 377] on label "Credit Counseling Certificate (to be completed prior to signing)" at bounding box center [1218, 384] width 273 height 35
click at [1089, 377] on input "Credit Counseling Certificate (to be completed prior to signing)" at bounding box center [1094, 372] width 11 height 11
checkbox input "true"
